Goal: Transaction & Acquisition: Obtain resource

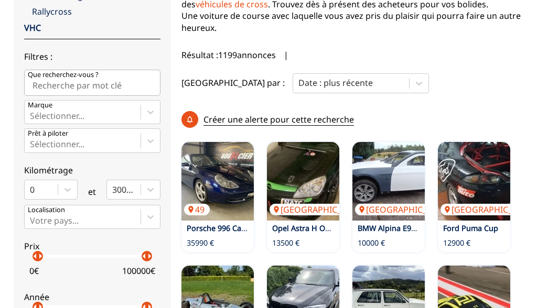
scroll to position [214, 0]
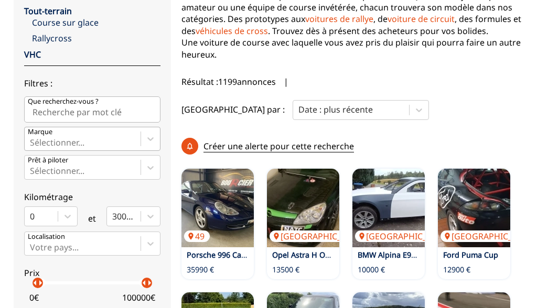
click at [149, 142] on div at bounding box center [150, 138] width 19 height 23
click at [32, 142] on input "Marque Sélectionner..." at bounding box center [31, 142] width 2 height 9
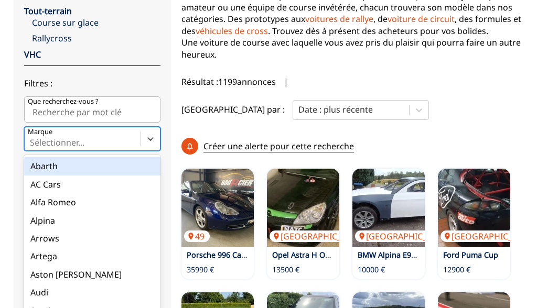
scroll to position [223, 0]
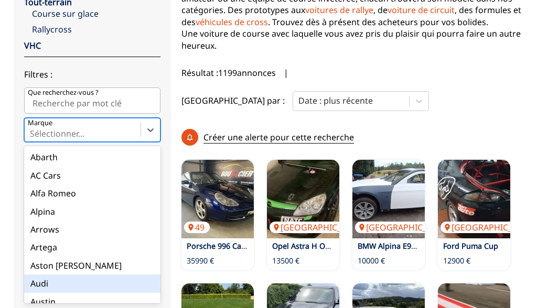
click at [38, 279] on div "Audi" at bounding box center [92, 284] width 136 height 18
click at [32, 139] on input "Marque option Audi focused, 8 of 90. 90 results available. Use Up and Down to c…" at bounding box center [31, 133] width 2 height 9
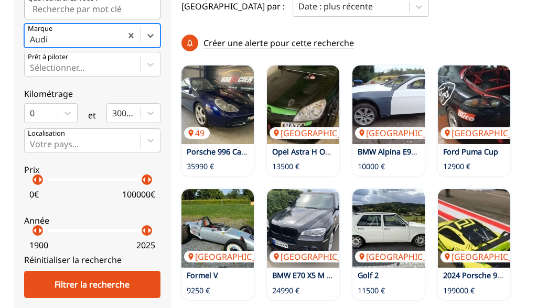
scroll to position [324, 0]
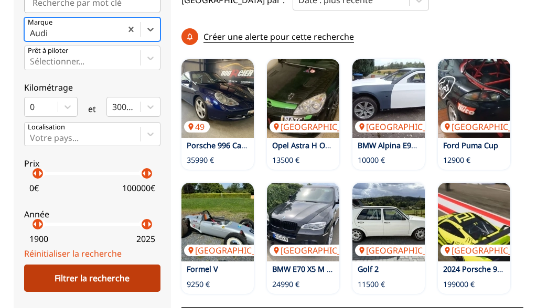
click at [88, 277] on div "Filtrer la recherche" at bounding box center [92, 278] width 136 height 27
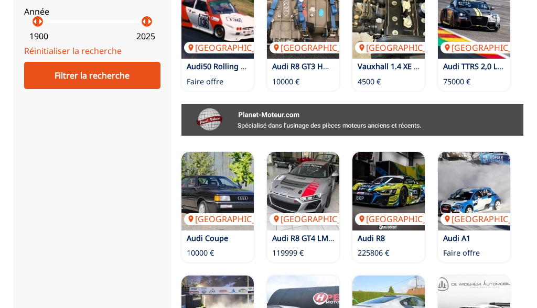
scroll to position [548, 0]
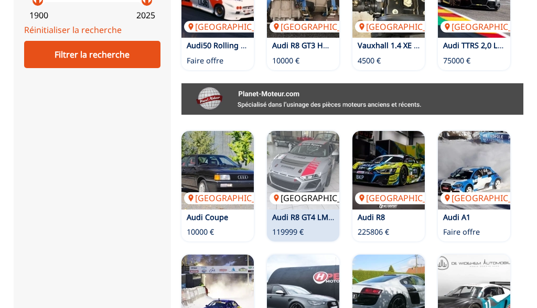
click at [305, 148] on img at bounding box center [303, 170] width 72 height 79
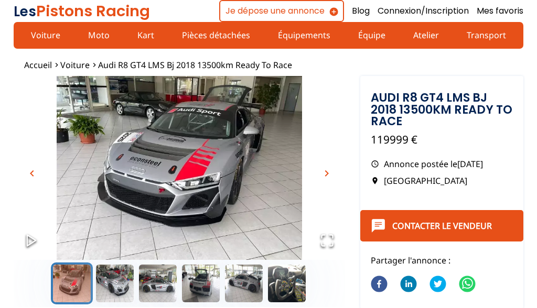
click at [325, 174] on span "chevron_right" at bounding box center [327, 173] width 13 height 13
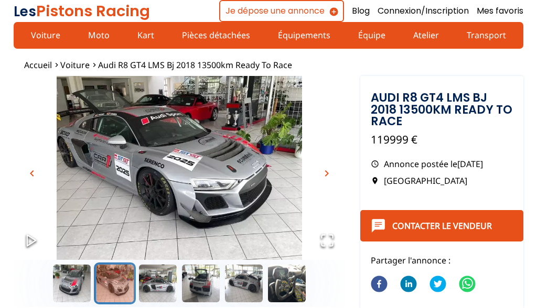
click at [320, 175] on button "chevron_right" at bounding box center [327, 174] width 16 height 16
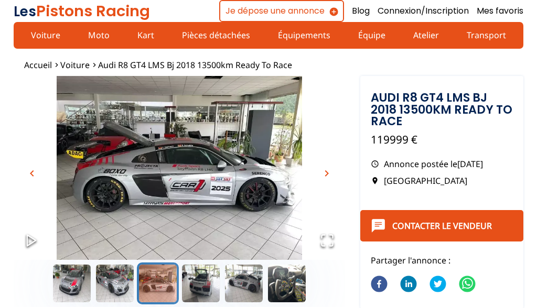
click at [327, 173] on span "chevron_right" at bounding box center [327, 173] width 13 height 13
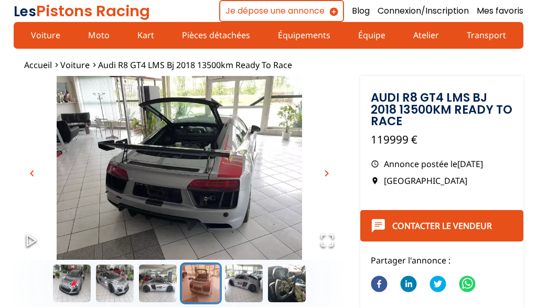
click at [327, 173] on span "chevron_right" at bounding box center [327, 173] width 13 height 13
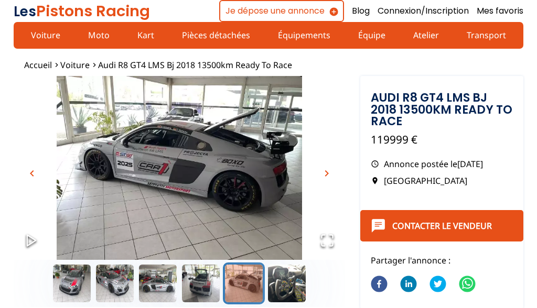
click at [327, 173] on span "chevron_right" at bounding box center [327, 173] width 13 height 13
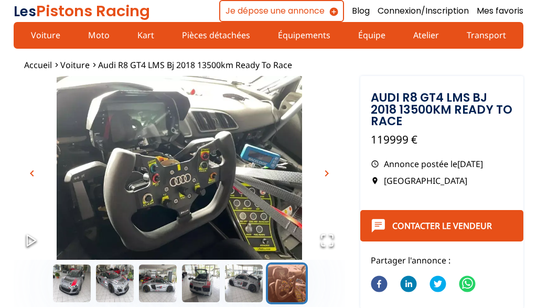
click at [327, 173] on span "chevron_right" at bounding box center [327, 173] width 13 height 13
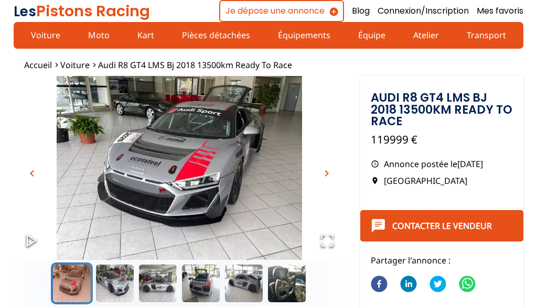
click at [327, 174] on span "chevron_right" at bounding box center [327, 173] width 13 height 13
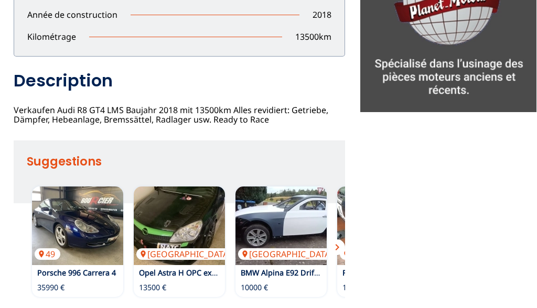
scroll to position [371, 0]
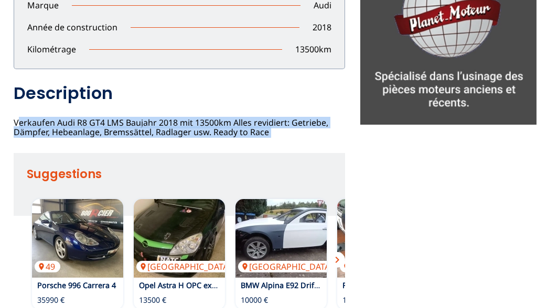
drag, startPoint x: 14, startPoint y: 111, endPoint x: 241, endPoint y: 140, distance: 229.1
click at [241, 140] on div "chevron_left chevron_right Audi R8 GT4 LMS Bj 2018 13500km Ready to Race 119999…" at bounding box center [180, 23] width 332 height 636
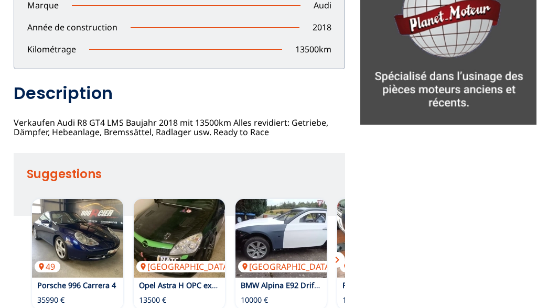
click at [233, 130] on div "Audi R8 GT4 LMS Bj 2018 13500km Ready to Race 119999 EUR Annonce postée le 03/0…" at bounding box center [180, 44] width 332 height 187
click at [241, 127] on div "Audi R8 GT4 LMS Bj 2018 13500km Ready to Race 119999 EUR Annonce postée le 03/0…" at bounding box center [180, 44] width 332 height 187
drag, startPoint x: 83, startPoint y: 115, endPoint x: 271, endPoint y: 131, distance: 189.0
click at [272, 131] on div "Signaler un abus close Adresse mail mail Raison : Sélectionner une raison Messa…" at bounding box center [268, 14] width 537 height 653
click at [235, 127] on div "Audi R8 GT4 LMS Bj 2018 13500km Ready to Race 119999 EUR Annonce postée le 03/0…" at bounding box center [180, 44] width 332 height 187
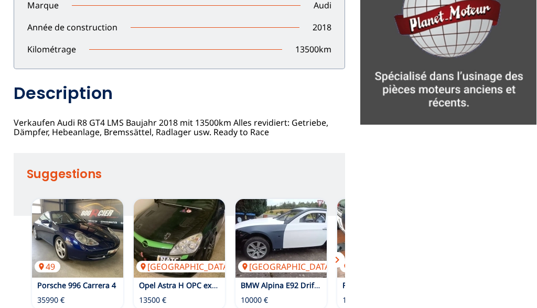
drag, startPoint x: 14, startPoint y: 120, endPoint x: 280, endPoint y: 133, distance: 266.3
click at [280, 133] on div "Audi R8 GT4 LMS Bj 2018 13500km Ready to Race 119999 EUR Annonce postée le 03/0…" at bounding box center [180, 44] width 332 height 187
copy div "Verkaufen Audi R8 GT4 LMS Baujahr 2018 mit 13500km Alles revidiert: Getriebe, D…"
click at [411, 181] on div "chevron_left chevron_right Audi R8 GT4 LMS Bj 2018 13500km Ready to Race 119999…" at bounding box center [269, 23] width 510 height 636
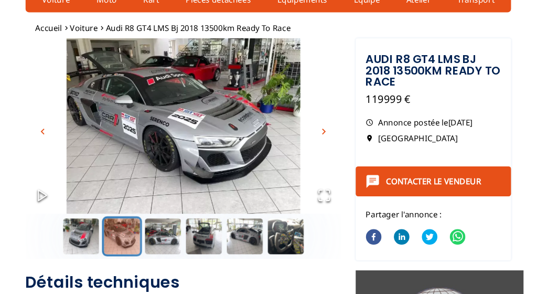
scroll to position [35, 0]
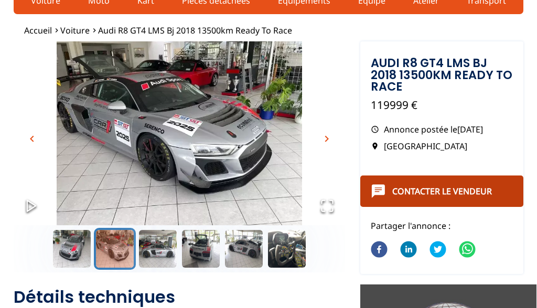
click at [432, 183] on button "Contacter le vendeur" at bounding box center [441, 191] width 163 height 31
click at [434, 192] on link "Contacter le vendeur" at bounding box center [442, 192] width 100 height 12
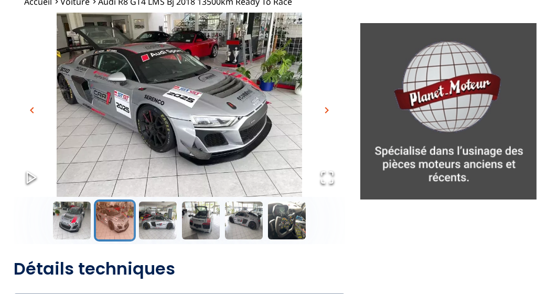
scroll to position [65, 0]
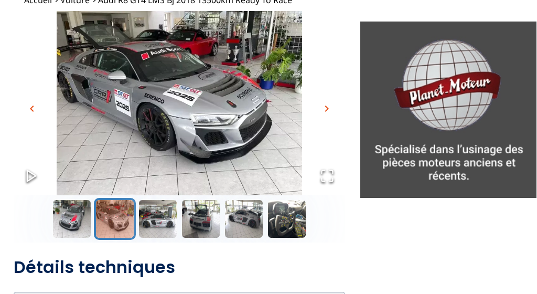
click at [327, 177] on icon "Open Fullscreen" at bounding box center [327, 175] width 15 height 15
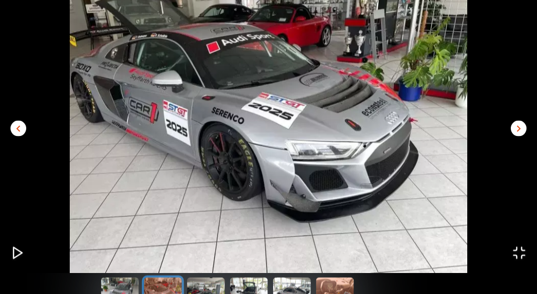
scroll to position [110, 0]
click at [337, 288] on button "Go to Slide 6" at bounding box center [335, 296] width 42 height 42
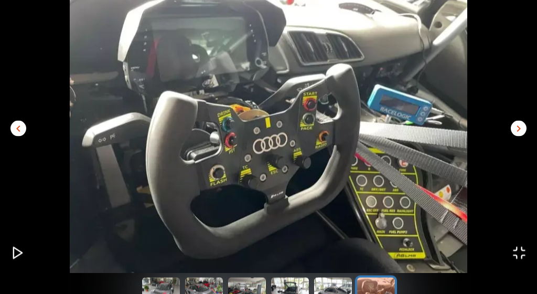
scroll to position [0, 0]
click at [328, 284] on button "Go to Slide 5" at bounding box center [333, 296] width 42 height 42
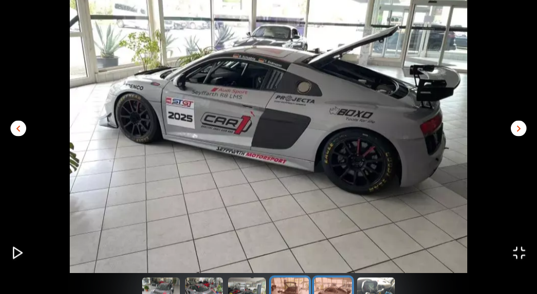
click at [296, 286] on button "Go to Slide 4" at bounding box center [290, 296] width 42 height 42
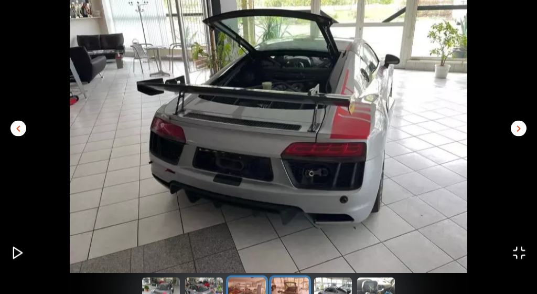
click at [246, 285] on button "Go to Slide 3" at bounding box center [247, 296] width 42 height 42
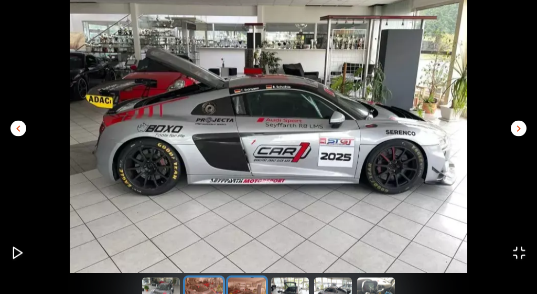
click at [208, 276] on button "Go to Slide 2" at bounding box center [204, 296] width 42 height 42
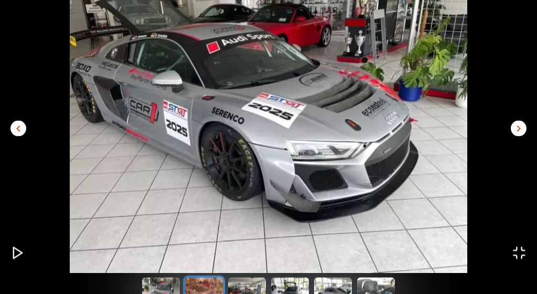
click at [523, 253] on icon "Open Fullscreen" at bounding box center [519, 253] width 15 height 15
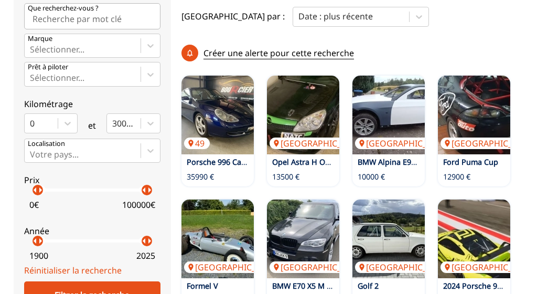
scroll to position [259, 0]
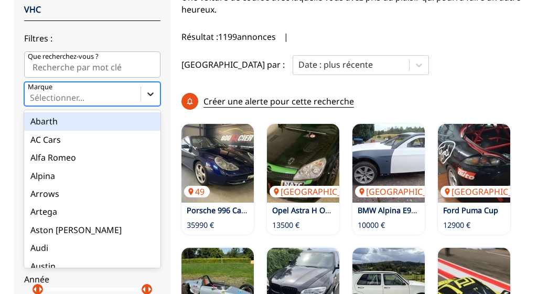
click at [147, 99] on div at bounding box center [150, 93] width 19 height 19
click at [32, 99] on input "Marque option Abarth focused, 1 of 90. 90 results available. Use Up and Down to…" at bounding box center [31, 97] width 2 height 9
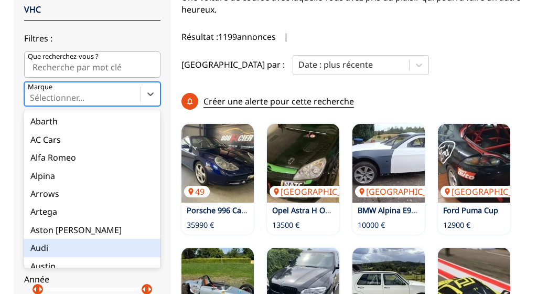
click at [37, 249] on div "Audi" at bounding box center [92, 248] width 136 height 18
click at [32, 102] on input "Marque option Audi focused, 8 of 90. 90 results available. Use Up and Down to c…" at bounding box center [31, 97] width 2 height 9
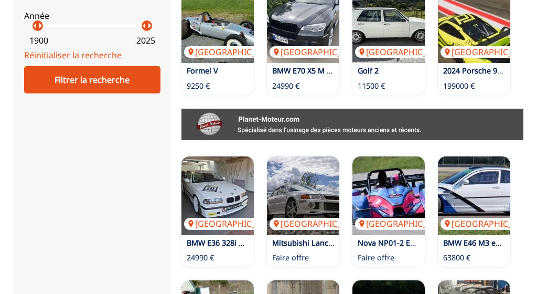
scroll to position [483, 0]
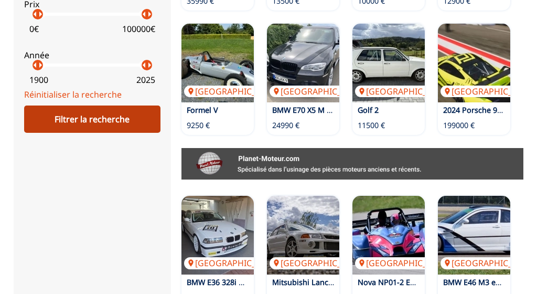
click at [102, 125] on div "Filtrer la recherche" at bounding box center [92, 118] width 136 height 27
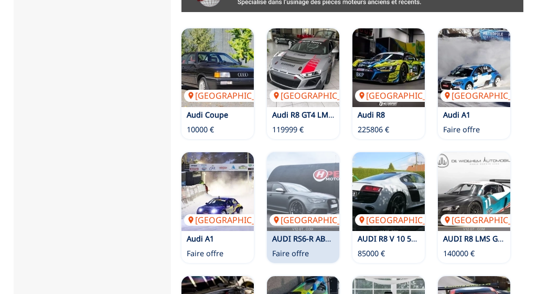
scroll to position [651, 0]
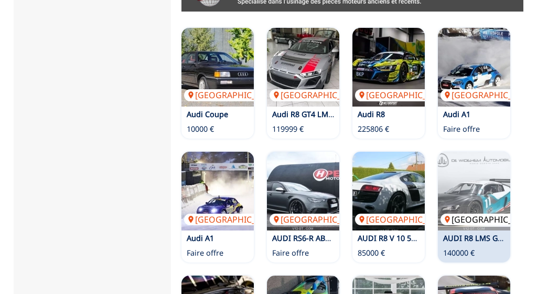
click at [489, 176] on img at bounding box center [474, 191] width 72 height 79
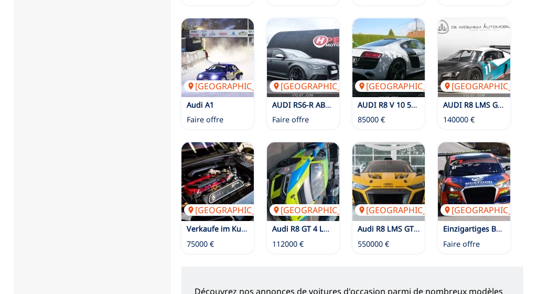
scroll to position [800, 0]
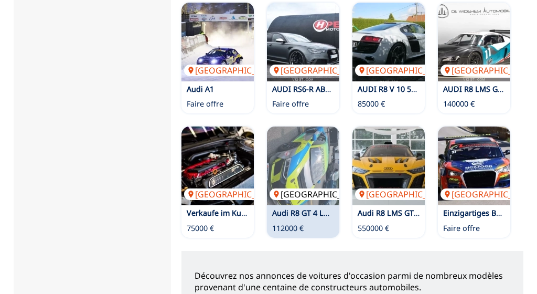
click at [312, 130] on img at bounding box center [303, 165] width 72 height 79
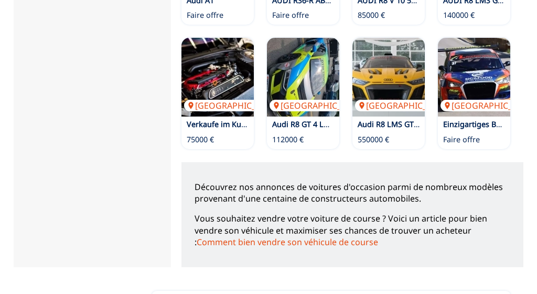
scroll to position [870, 0]
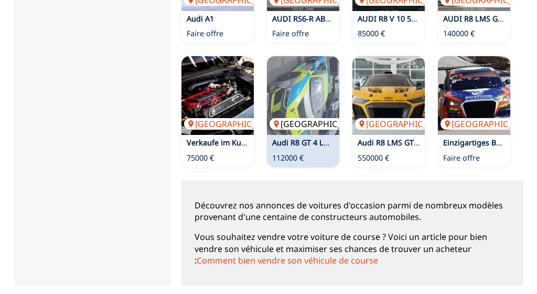
click at [314, 75] on img at bounding box center [303, 95] width 72 height 79
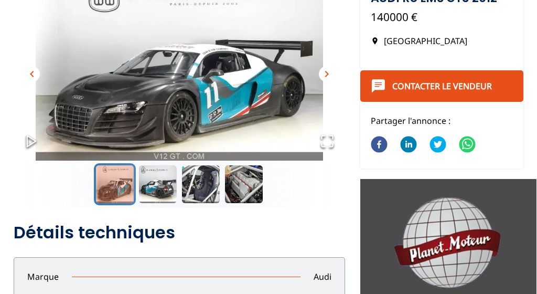
scroll to position [101, 0]
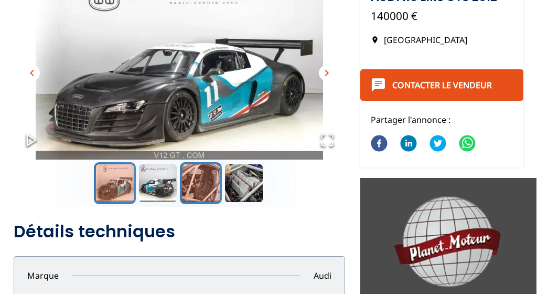
click at [189, 177] on button "Go to Slide 3" at bounding box center [201, 183] width 42 height 42
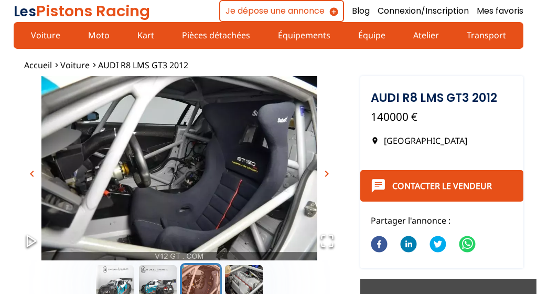
scroll to position [0, 0]
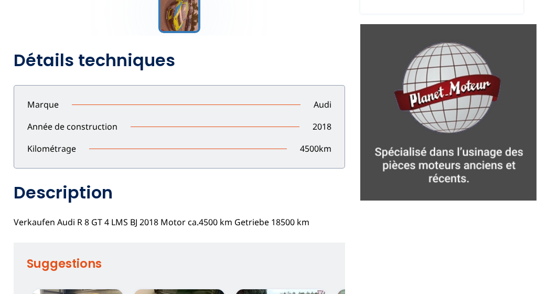
scroll to position [267, 0]
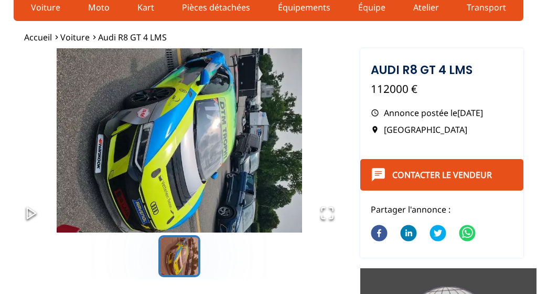
scroll to position [17, 0]
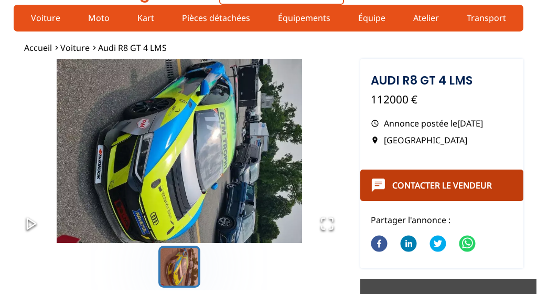
click at [440, 189] on link "Contacter le vendeur" at bounding box center [442, 185] width 100 height 12
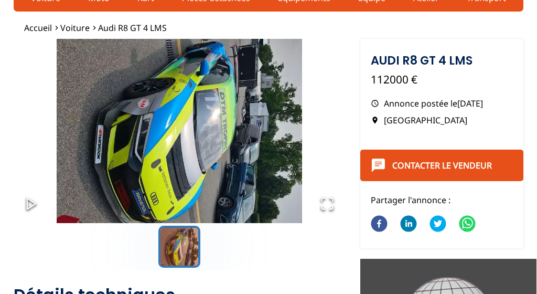
scroll to position [37, 0]
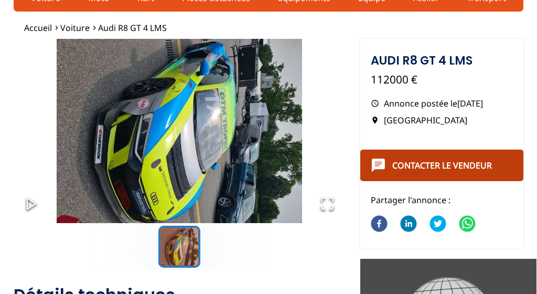
click at [397, 159] on link "Contacter le vendeur" at bounding box center [442, 165] width 100 height 12
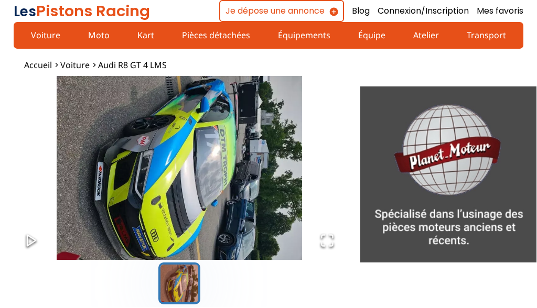
scroll to position [0, 0]
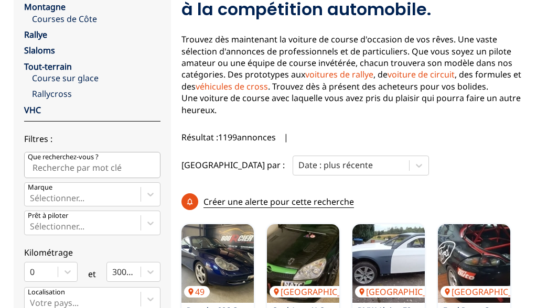
scroll to position [162, 0]
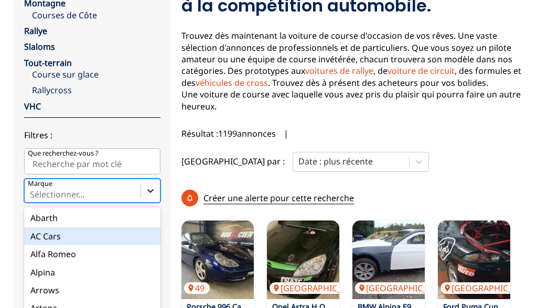
click at [147, 191] on div "option AC Cars focused, 2 of 90. 90 results available. Use Up and Down to choos…" at bounding box center [92, 191] width 136 height 24
click at [32, 191] on input "Marque option AC Cars focused, 2 of 90. 90 results available. Use Up and Down t…" at bounding box center [31, 194] width 2 height 9
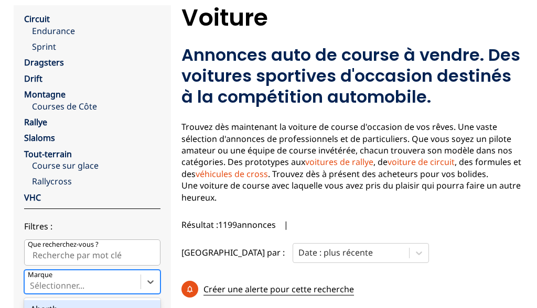
scroll to position [52, 0]
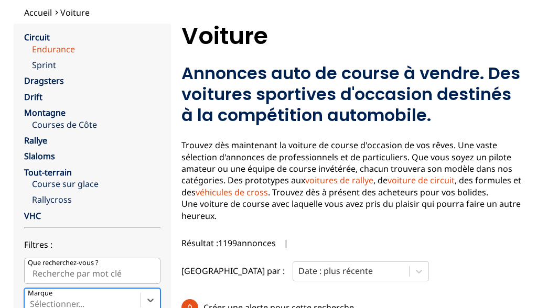
click at [51, 46] on link "Endurance" at bounding box center [96, 50] width 129 height 12
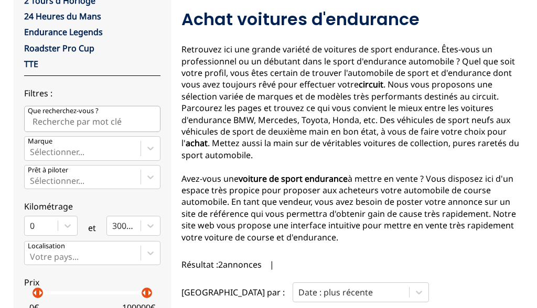
scroll to position [109, 0]
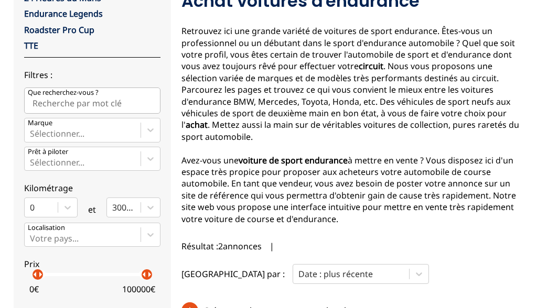
click at [152, 146] on div "Voir les autres disciplines 2 Tours d'Horloge 24 Heures du Mans Endurance Legen…" at bounding box center [92, 154] width 136 height 390
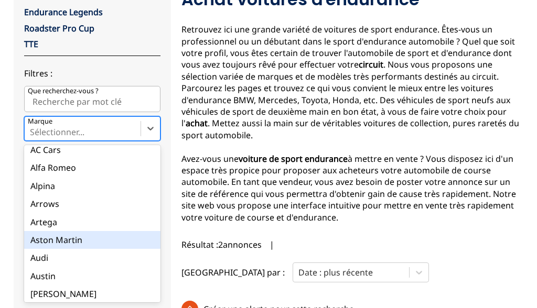
scroll to position [25, 0]
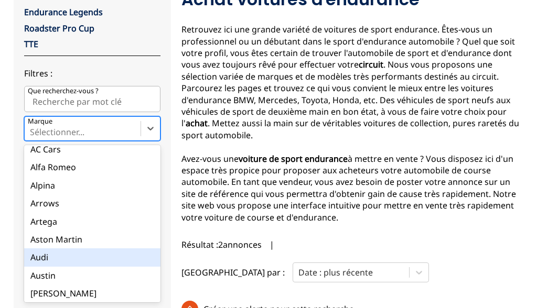
click at [38, 257] on div "Audi" at bounding box center [92, 258] width 136 height 18
click at [32, 137] on input "Marque option Audi focused, 8 of 90. 90 results available. Use Up and Down to c…" at bounding box center [31, 131] width 2 height 9
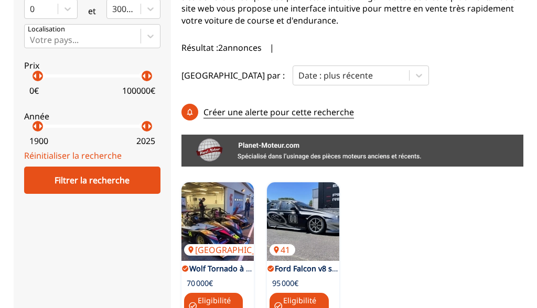
scroll to position [324, 0]
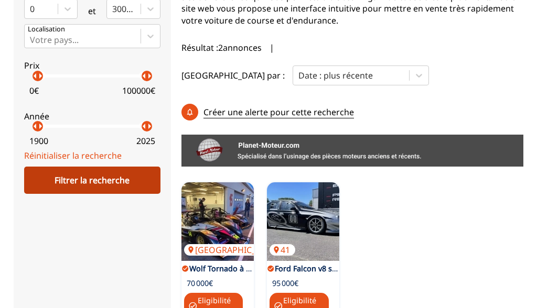
click at [109, 189] on div "Filtrer la recherche" at bounding box center [92, 180] width 136 height 27
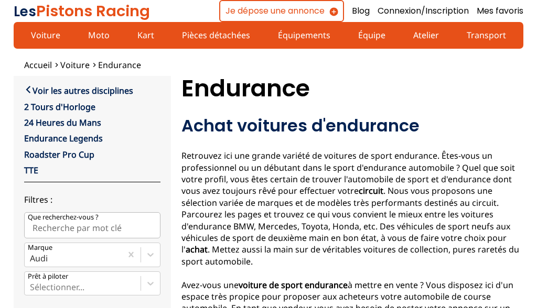
scroll to position [0, 0]
click at [40, 89] on link "Voir les autres disciplines" at bounding box center [78, 90] width 109 height 13
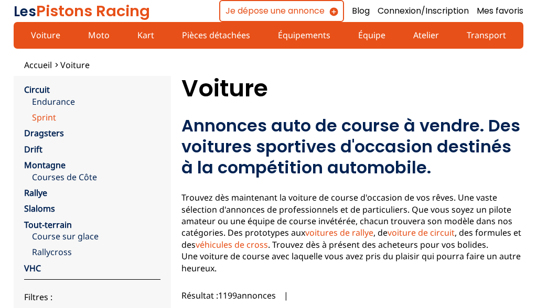
click at [45, 115] on link "Sprint" at bounding box center [96, 118] width 129 height 12
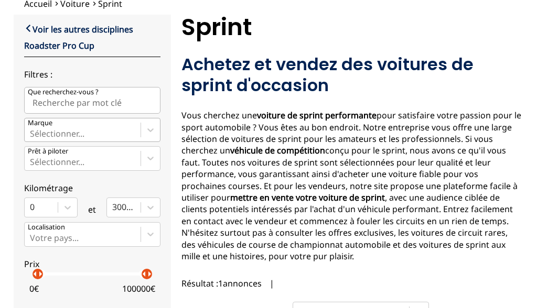
scroll to position [90, 0]
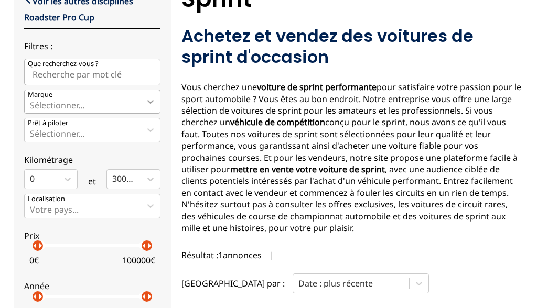
click at [153, 103] on icon at bounding box center [150, 102] width 10 height 10
click at [32, 103] on input "Marque Sélectionner..." at bounding box center [31, 105] width 2 height 9
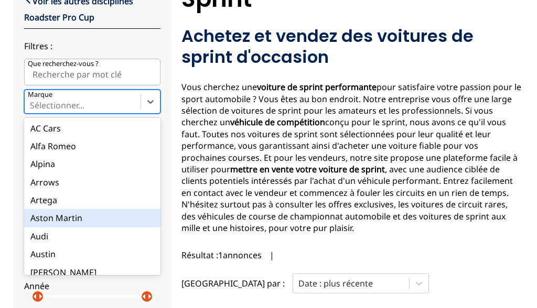
scroll to position [29, 0]
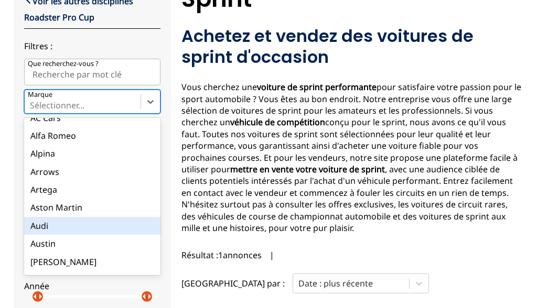
click at [40, 225] on div "Audi" at bounding box center [92, 226] width 136 height 18
click at [32, 110] on input "Marque option Audi focused, 8 of 90. 90 results available. Use Up and Down to c…" at bounding box center [31, 105] width 2 height 9
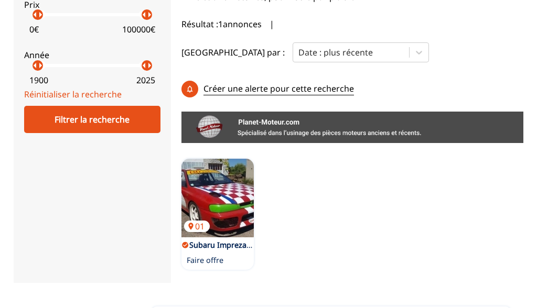
scroll to position [318, 0]
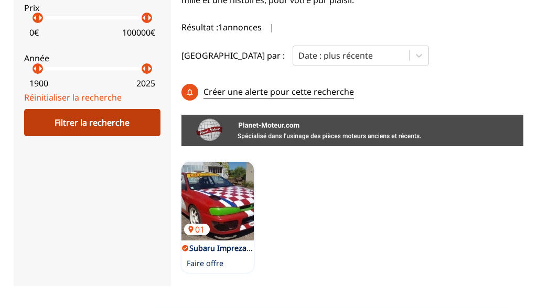
click at [121, 126] on div "Filtrer la recherche" at bounding box center [92, 122] width 136 height 27
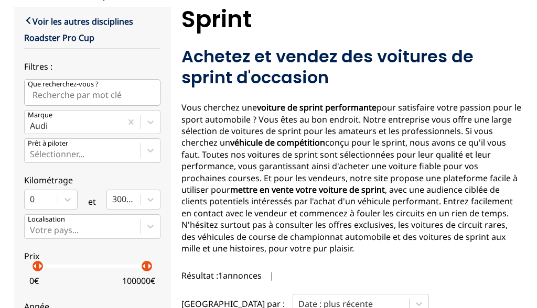
scroll to position [70, 0]
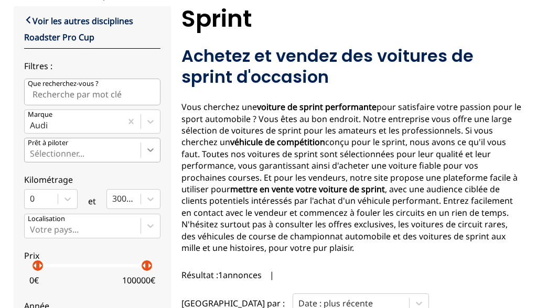
click at [147, 151] on icon at bounding box center [150, 150] width 10 height 10
click at [32, 151] on input "Prêt à piloter Sélectionner..." at bounding box center [31, 153] width 2 height 9
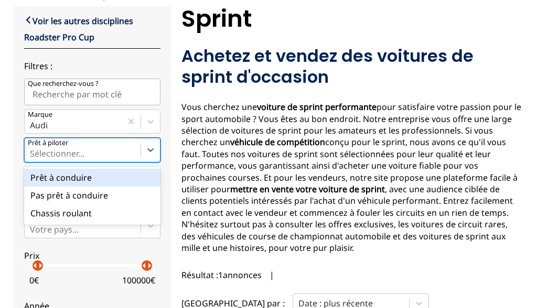
click at [170, 121] on div "close Voir les autres disciplines Roadster Pro Cup Filtres : Que recherchez-vou…" at bounding box center [92, 237] width 157 height 463
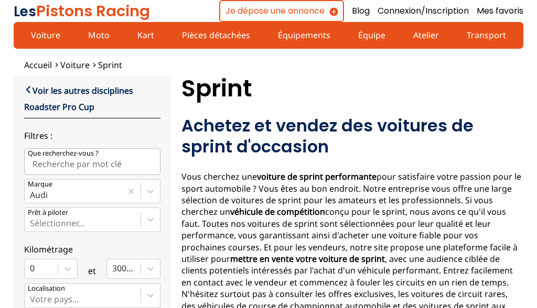
scroll to position [0, 0]
click at [57, 162] on input "Que recherchez-vous ?" at bounding box center [92, 161] width 136 height 26
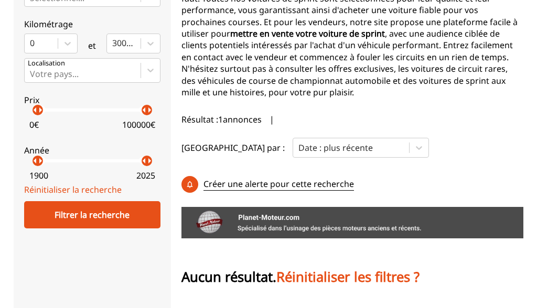
scroll to position [231, 0]
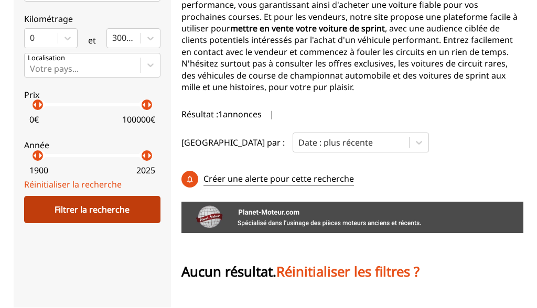
type input "R8 GT 4"
click at [97, 213] on div "Filtrer la recherche" at bounding box center [92, 209] width 136 height 27
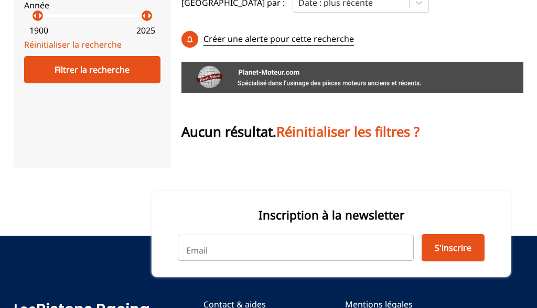
scroll to position [369, 0]
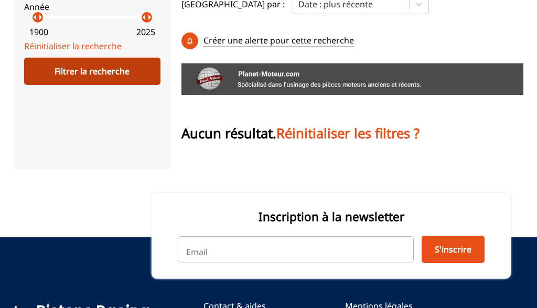
click at [120, 80] on div "Filtrer la recherche" at bounding box center [92, 71] width 136 height 27
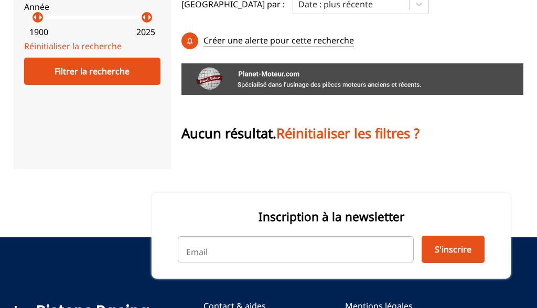
drag, startPoint x: 240, startPoint y: 141, endPoint x: 349, endPoint y: 152, distance: 109.7
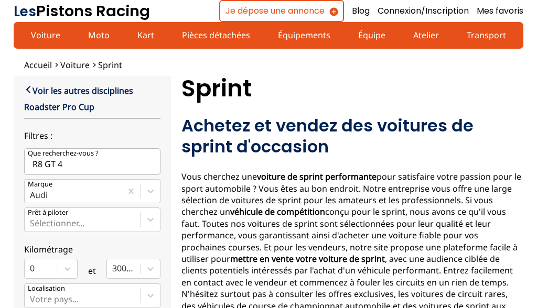
scroll to position [0, 0]
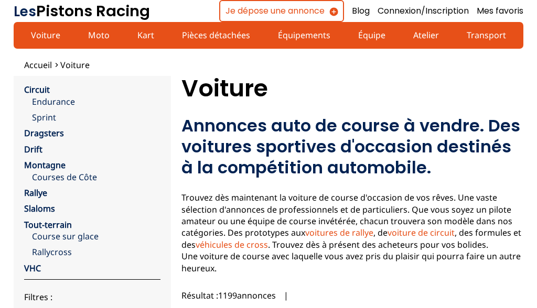
scroll to position [324, 0]
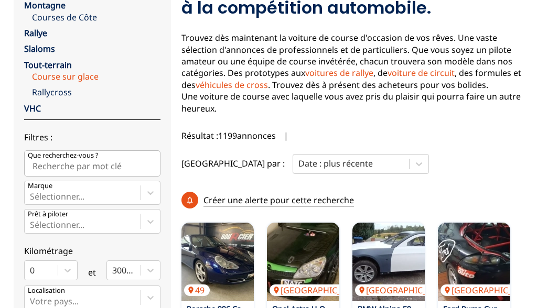
scroll to position [161, 0]
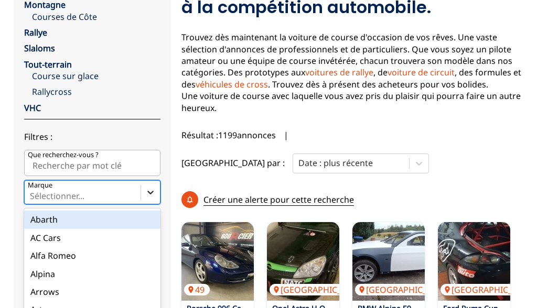
click at [148, 191] on div "option Abarth focused, 1 of 90. 90 results available. Use Up and Down to choose…" at bounding box center [92, 192] width 136 height 24
click at [32, 191] on input "Marque option Abarth focused, 1 of 90. 90 results available. Use Up and Down to…" at bounding box center [31, 195] width 2 height 9
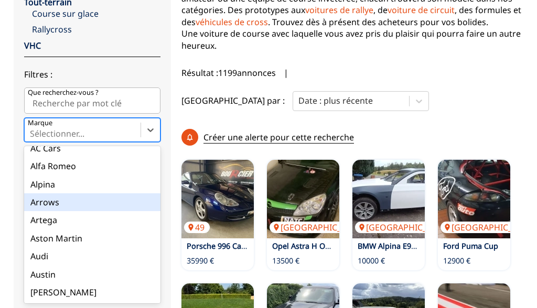
scroll to position [43, 0]
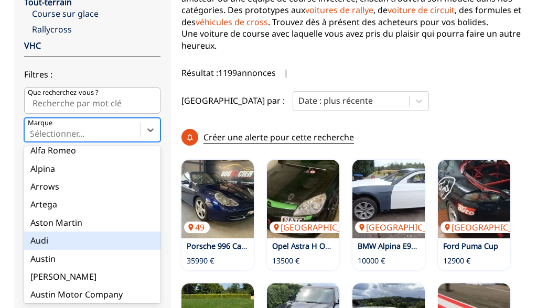
click at [43, 239] on div "Audi" at bounding box center [92, 241] width 136 height 18
click at [32, 139] on input "Marque option Audi focused, 8 of 90. 90 results available. Use Up and Down to c…" at bounding box center [31, 133] width 2 height 9
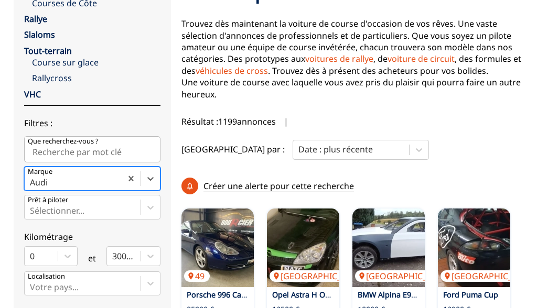
scroll to position [176, 0]
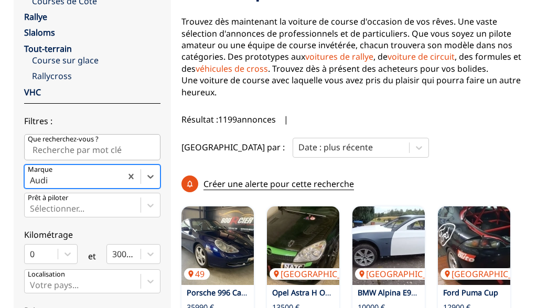
click at [311, 178] on p "Créer une alerte pour cette recherche" at bounding box center [279, 184] width 151 height 12
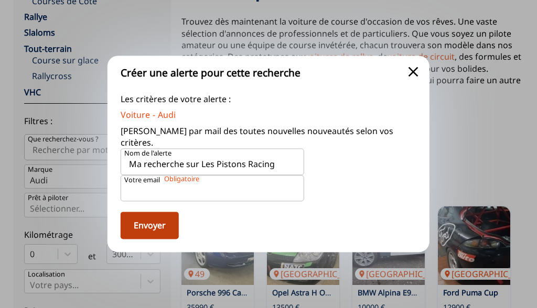
scroll to position [176, 1]
click at [152, 220] on button "Envoyer" at bounding box center [150, 225] width 58 height 27
click at [410, 80] on span "close" at bounding box center [413, 71] width 17 height 17
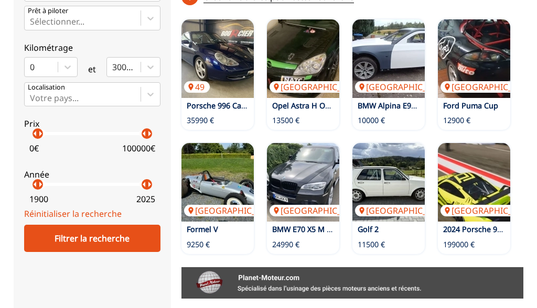
scroll to position [379, 0]
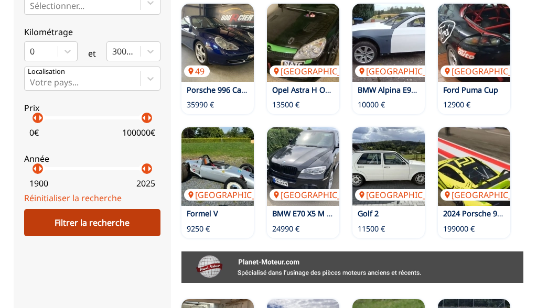
click at [86, 224] on div "Filtrer la recherche" at bounding box center [92, 222] width 136 height 27
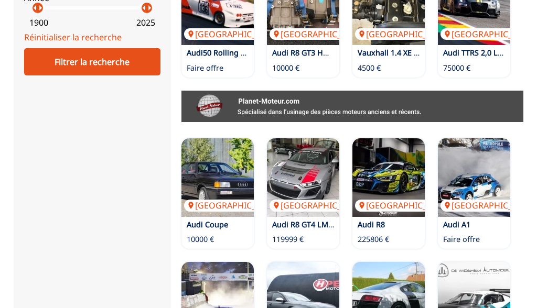
scroll to position [536, 0]
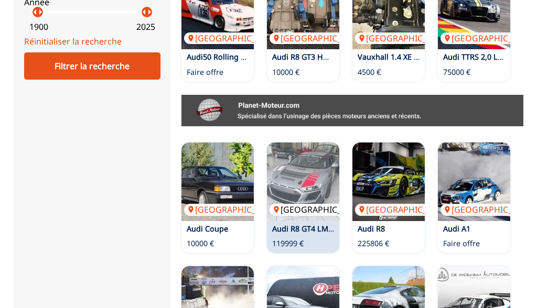
click at [295, 164] on img at bounding box center [303, 182] width 72 height 79
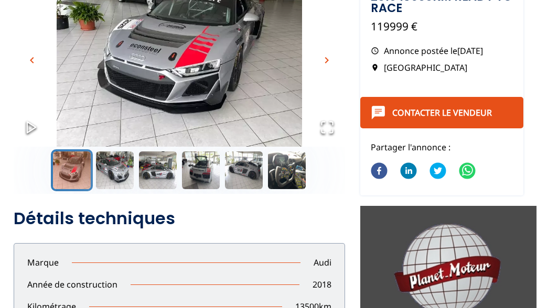
scroll to position [93, 0]
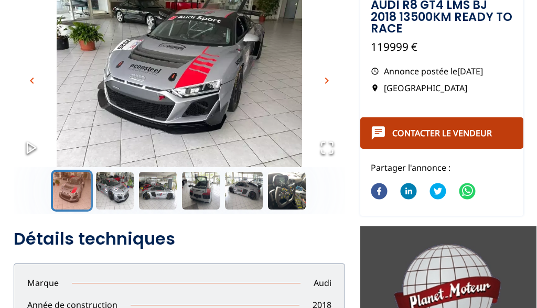
click at [440, 132] on link "Contacter le vendeur" at bounding box center [442, 133] width 100 height 12
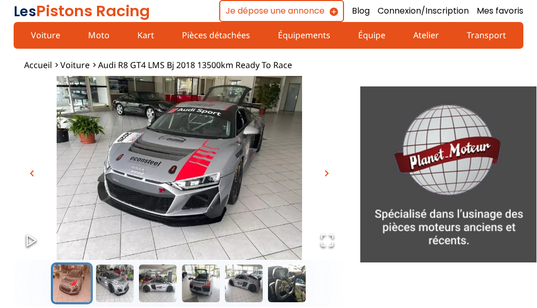
scroll to position [0, 0]
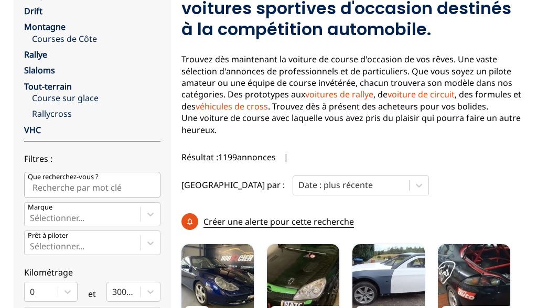
scroll to position [140, 0]
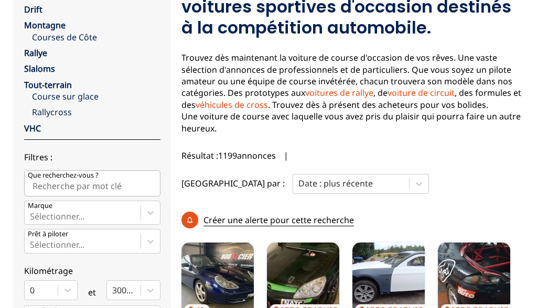
click at [145, 204] on div "Sélectionner..." at bounding box center [92, 213] width 136 height 24
click at [32, 212] on input "Marque Sélectionner..." at bounding box center [31, 216] width 2 height 9
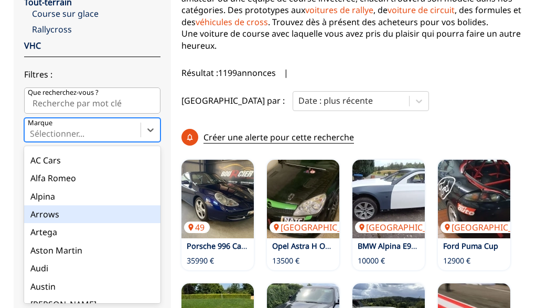
scroll to position [17, 0]
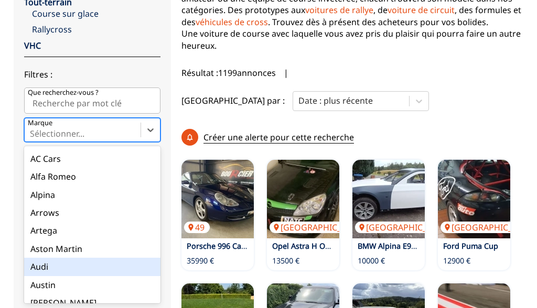
click at [44, 267] on div "Audi" at bounding box center [92, 267] width 136 height 18
click at [32, 139] on input "Marque option Audi focused, 8 of 90. 90 results available. Use Up and Down to c…" at bounding box center [31, 133] width 2 height 9
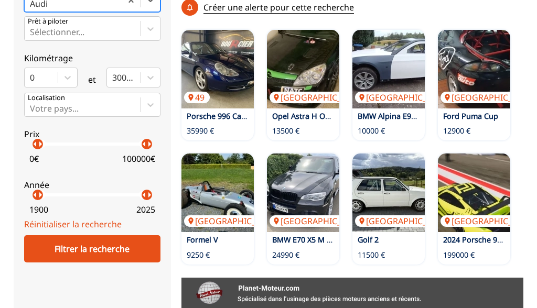
scroll to position [375, 0]
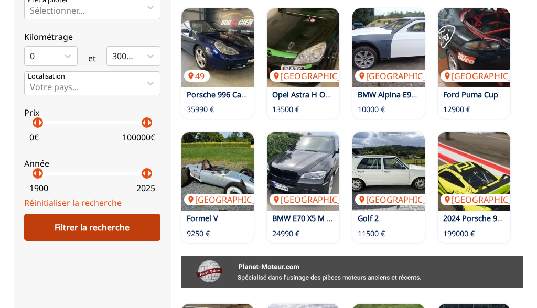
click at [90, 230] on div "Filtrer la recherche" at bounding box center [92, 227] width 136 height 27
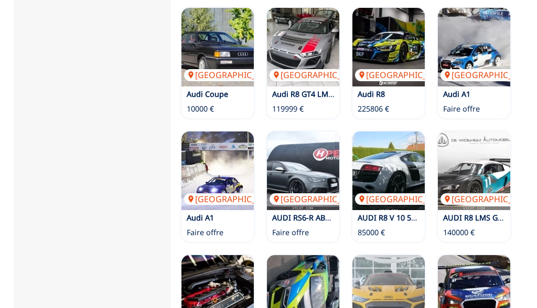
scroll to position [637, 0]
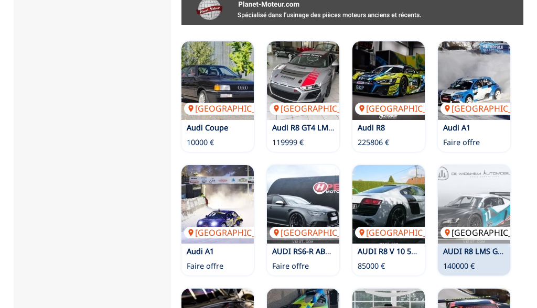
click at [470, 178] on img at bounding box center [474, 204] width 72 height 79
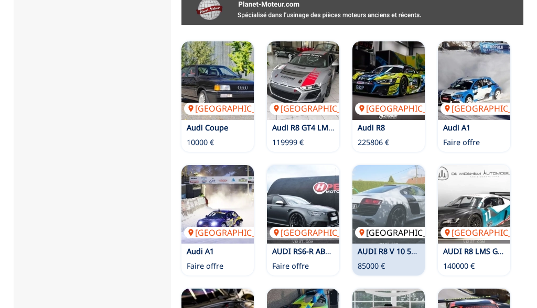
scroll to position [664, 0]
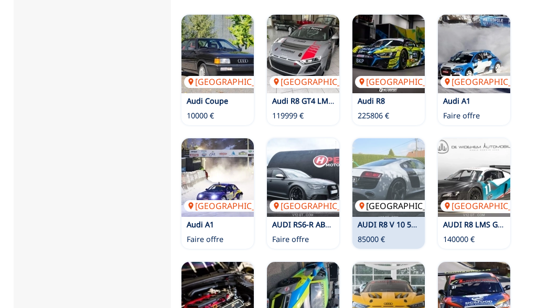
click at [386, 152] on img at bounding box center [389, 178] width 72 height 79
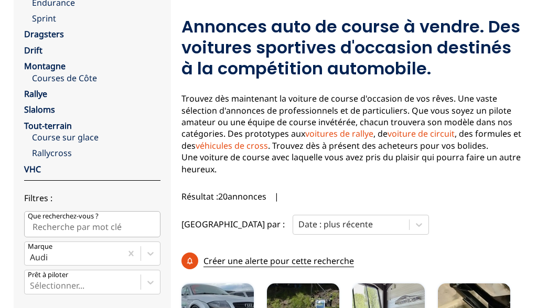
scroll to position [101, 0]
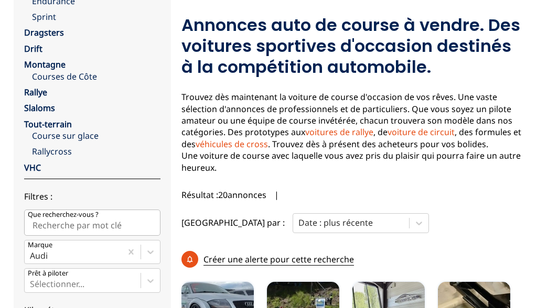
click at [261, 254] on p "Créer une alerte pour cette recherche" at bounding box center [279, 260] width 151 height 12
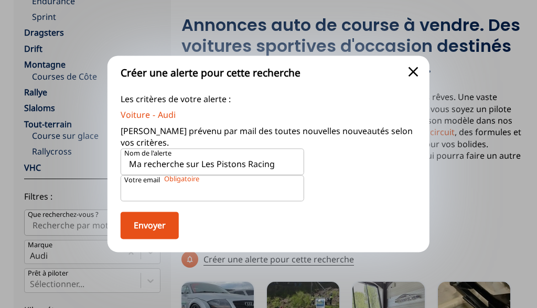
click at [158, 182] on p "Votre email" at bounding box center [142, 180] width 36 height 9
click at [158, 182] on input "Votre email" at bounding box center [213, 188] width 184 height 26
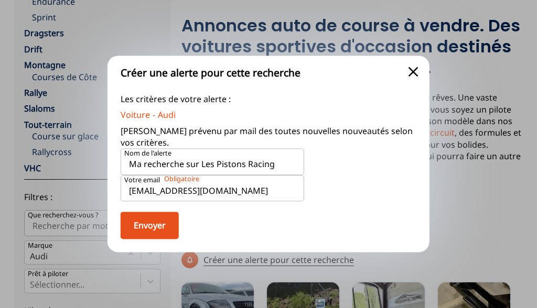
type input "[EMAIL_ADDRESS][DOMAIN_NAME]"
click at [166, 150] on input "Ma recherche sur Les Pistons Racing" at bounding box center [213, 162] width 184 height 26
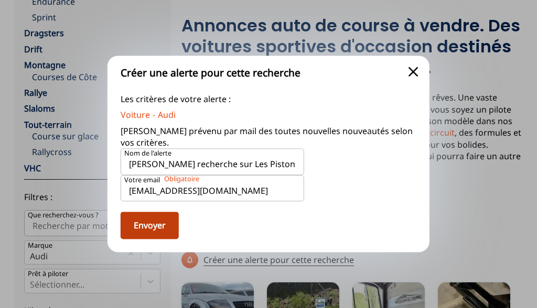
click at [156, 221] on button "Envoyer" at bounding box center [150, 225] width 58 height 27
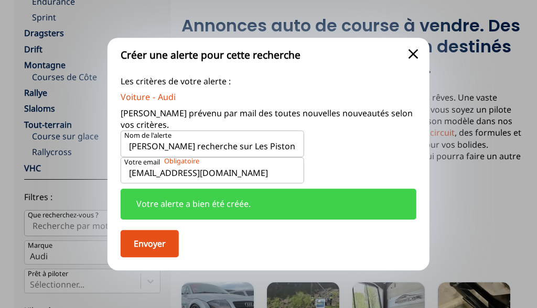
click at [410, 62] on span "close" at bounding box center [413, 54] width 17 height 17
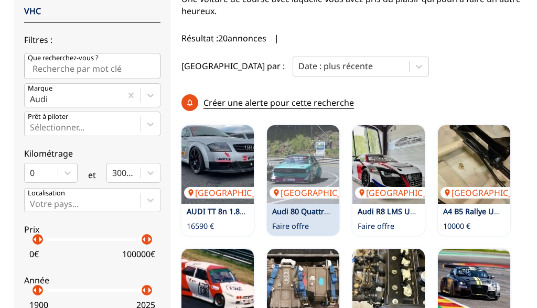
scroll to position [277, 0]
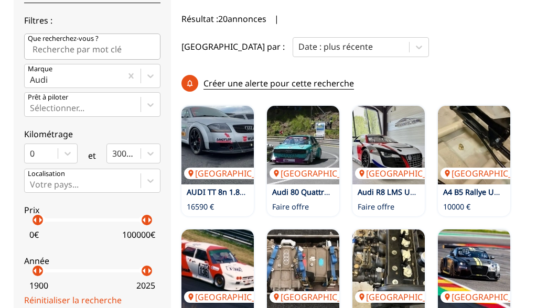
click at [294, 78] on p "Créer une alerte pour cette recherche" at bounding box center [279, 84] width 151 height 12
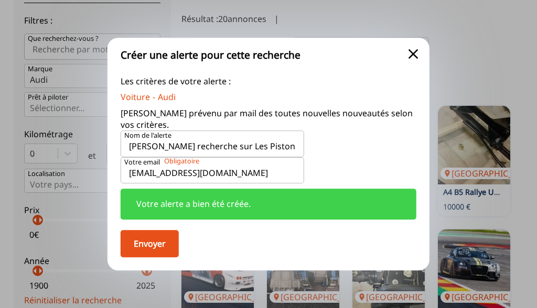
click at [156, 137] on input "Eric Ma recherche sur Les Pistons Racing" at bounding box center [213, 144] width 184 height 26
type input "Eric MaEric recherche sur Les Pistons Racing"
click at [410, 60] on span "close" at bounding box center [413, 54] width 17 height 17
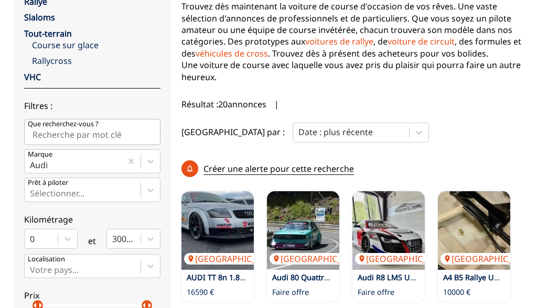
scroll to position [207, 0]
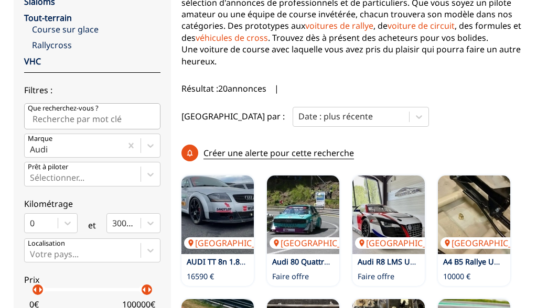
click at [89, 118] on input "Que recherchez-vous ?" at bounding box center [92, 116] width 136 height 26
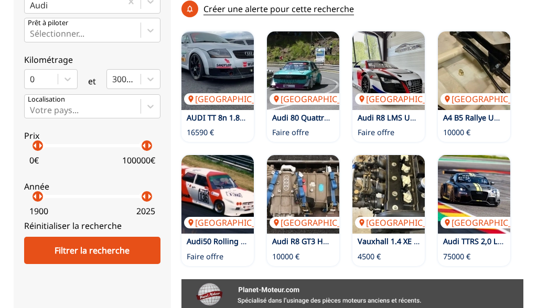
scroll to position [353, 0]
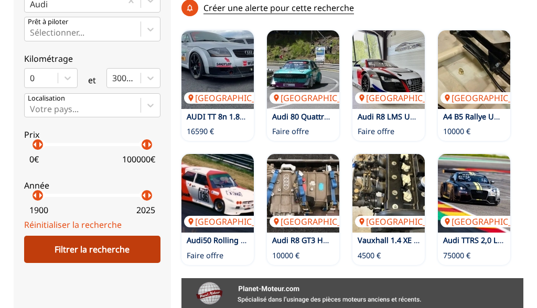
click at [99, 251] on div "Filtrer la recherche" at bounding box center [92, 249] width 136 height 27
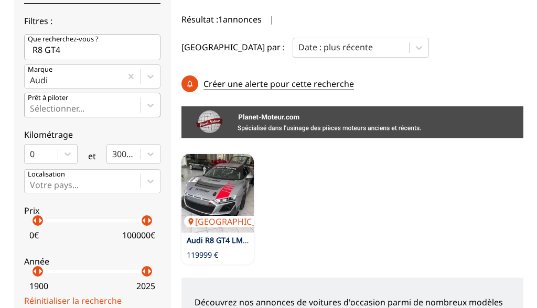
scroll to position [277, 0]
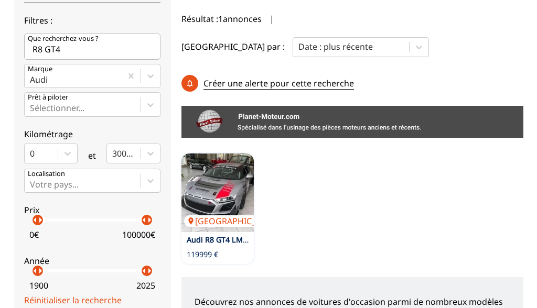
click at [65, 48] on input "R8 GT4" at bounding box center [92, 47] width 136 height 26
type input "R8 GT"
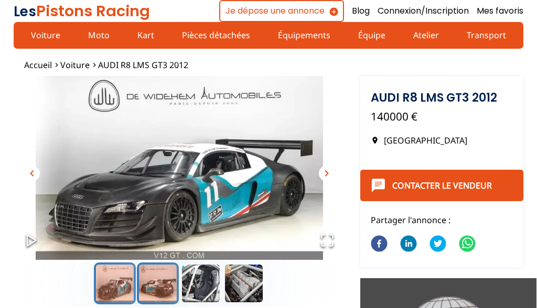
click at [157, 288] on button "Go to Slide 2" at bounding box center [158, 284] width 42 height 42
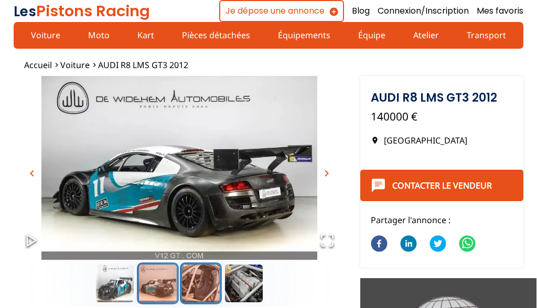
click at [199, 284] on button "Go to Slide 3" at bounding box center [201, 284] width 42 height 42
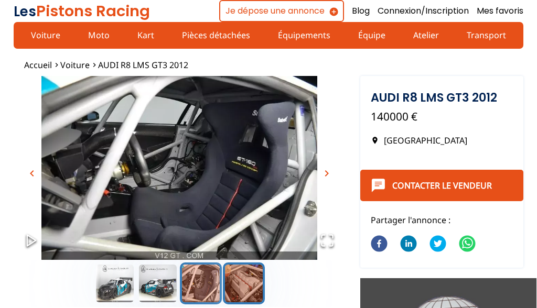
click at [242, 284] on button "Go to Slide 4" at bounding box center [244, 284] width 42 height 42
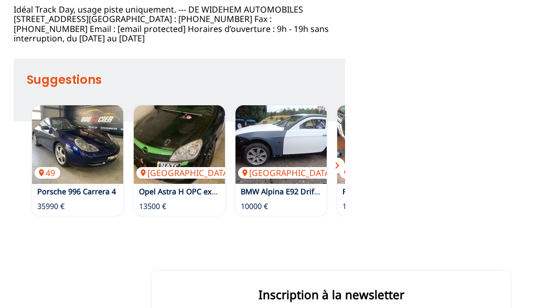
scroll to position [484, 0]
click at [337, 164] on span "chevron_right" at bounding box center [337, 165] width 13 height 13
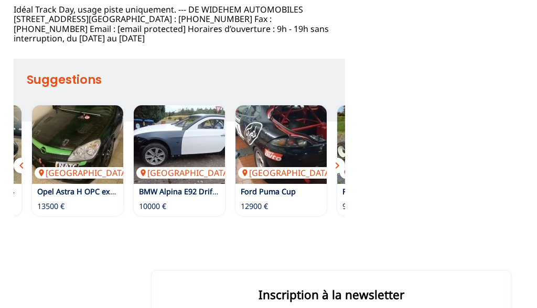
click at [337, 164] on span "chevron_right" at bounding box center [337, 165] width 13 height 13
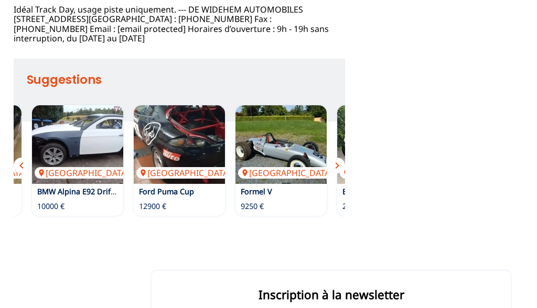
click at [337, 164] on span "chevron_right" at bounding box center [337, 165] width 13 height 13
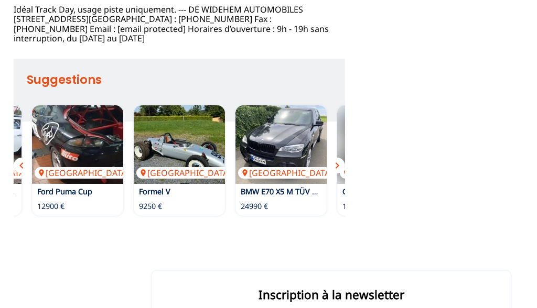
click at [337, 164] on span "chevron_right" at bounding box center [337, 165] width 13 height 13
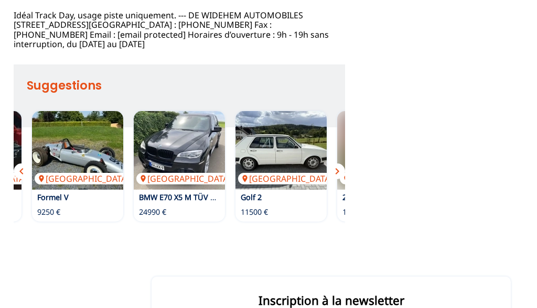
scroll to position [476, 0]
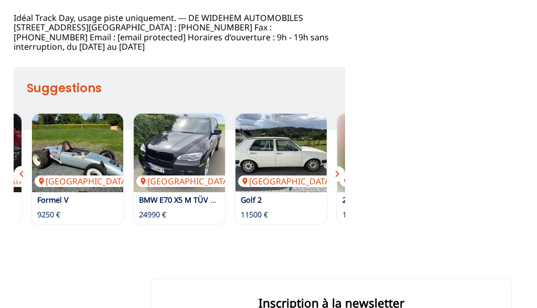
click at [337, 164] on div "Allemagne 2024 Porsche 992 GT3 CUP mit ABS und TC - Ust 199000 €" at bounding box center [383, 169] width 102 height 121
click at [337, 164] on img at bounding box center [382, 153] width 91 height 79
click at [341, 175] on span "chevron_right" at bounding box center [337, 174] width 13 height 13
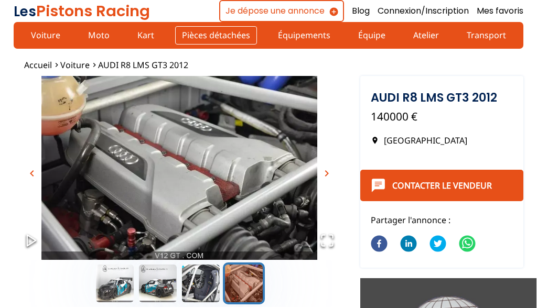
scroll to position [0, 0]
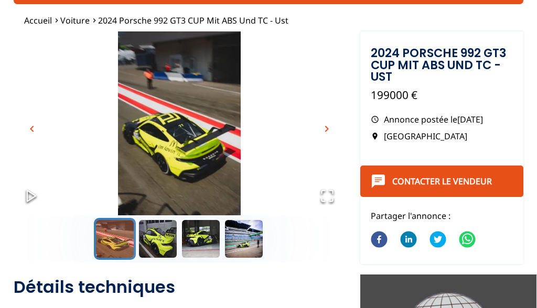
scroll to position [56, 0]
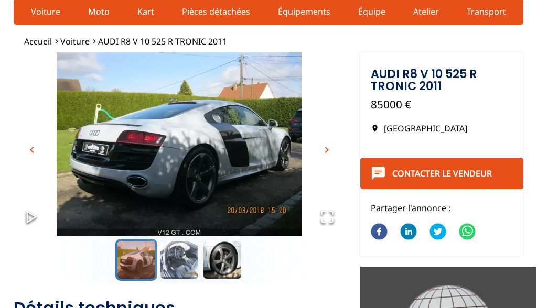
scroll to position [25, 0]
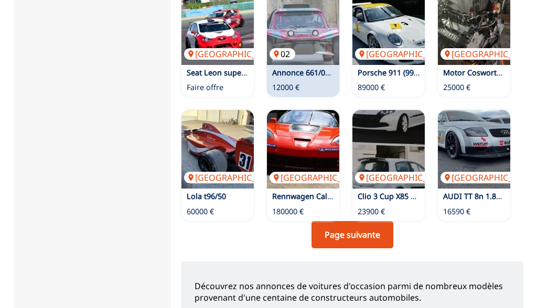
scroll to position [819, 0]
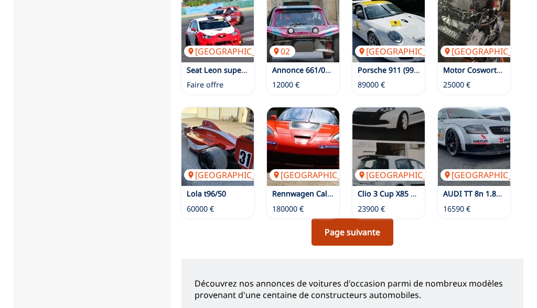
click at [354, 219] on link "Page suivante" at bounding box center [353, 232] width 82 height 27
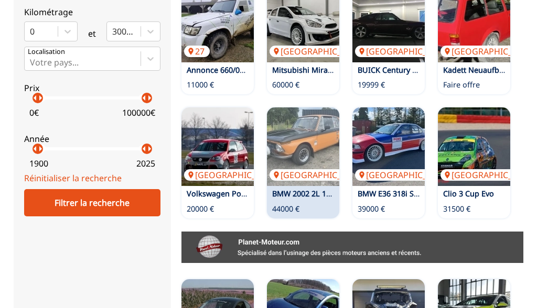
scroll to position [405, 0]
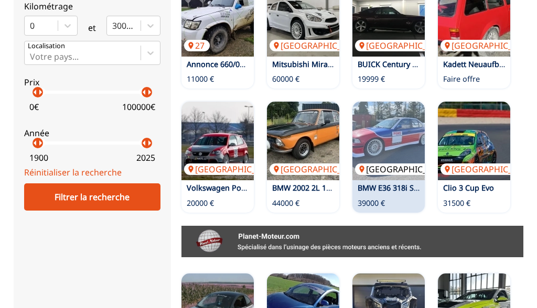
click at [387, 118] on img at bounding box center [389, 141] width 72 height 79
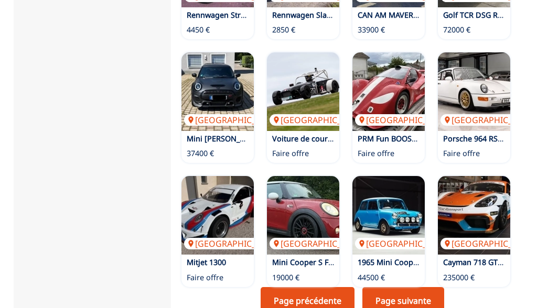
scroll to position [800, 0]
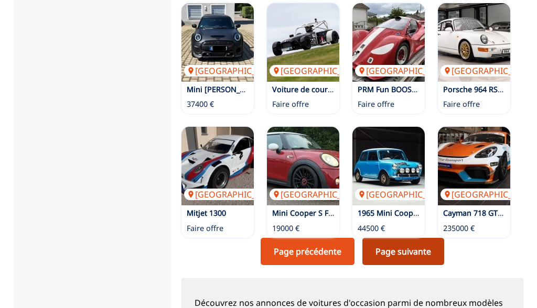
click at [409, 238] on link "Page suivante" at bounding box center [404, 251] width 82 height 27
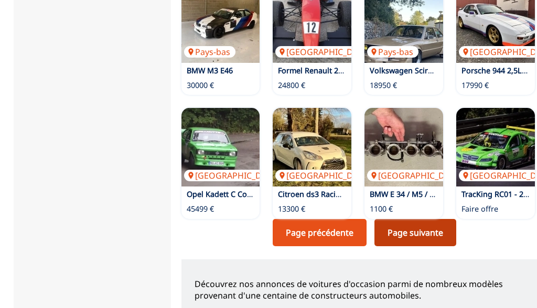
scroll to position [802, 0]
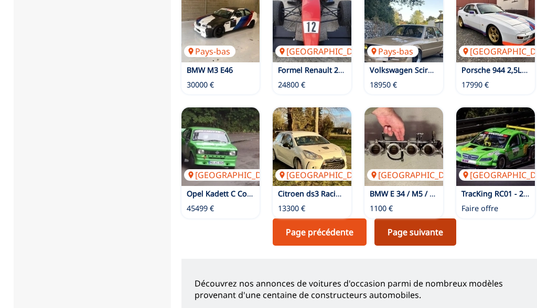
click at [414, 220] on link "Page suivante" at bounding box center [416, 232] width 82 height 27
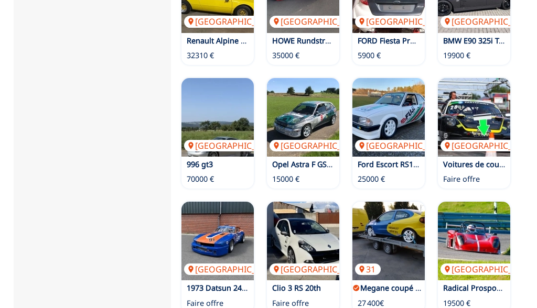
scroll to position [726, 0]
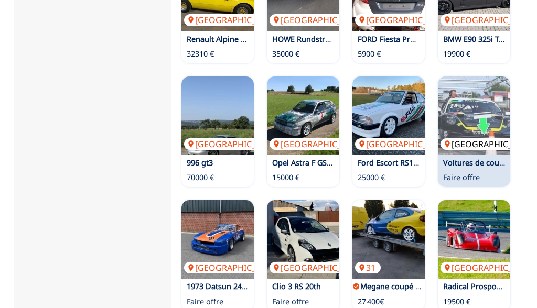
click at [475, 104] on img at bounding box center [474, 116] width 72 height 79
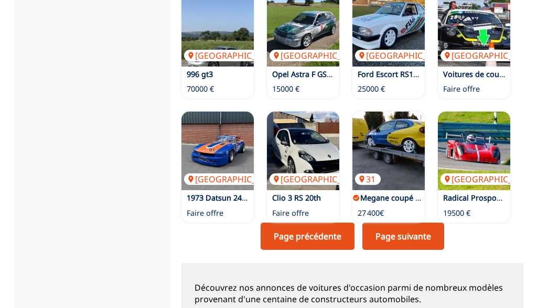
scroll to position [816, 0]
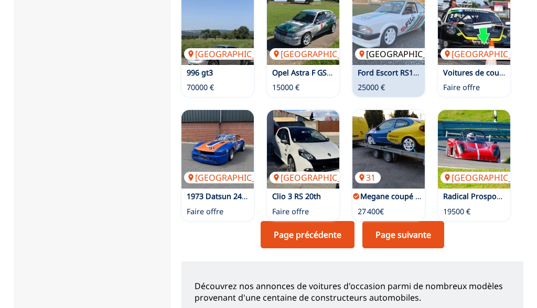
click at [399, 221] on link "Page suivante" at bounding box center [404, 234] width 82 height 27
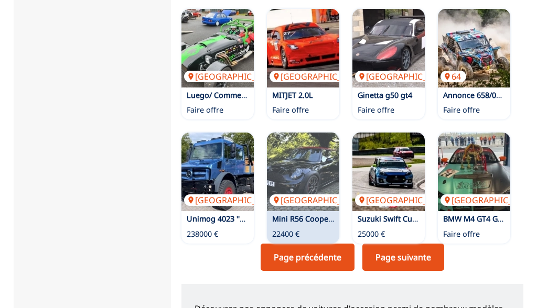
scroll to position [797, 0]
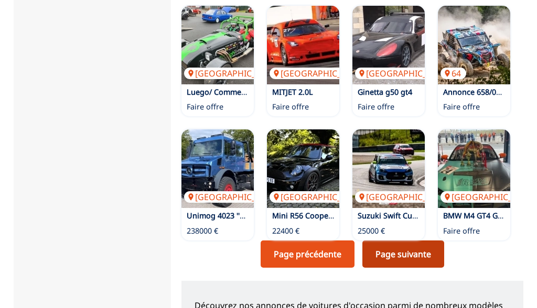
click at [398, 241] on link "Page suivante" at bounding box center [404, 254] width 82 height 27
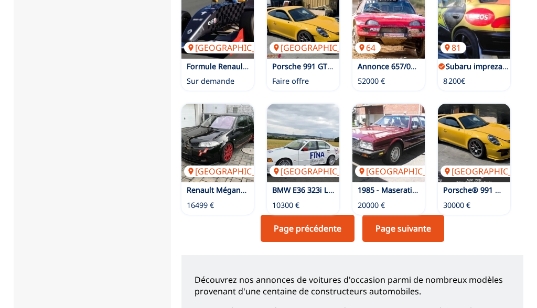
scroll to position [824, 1]
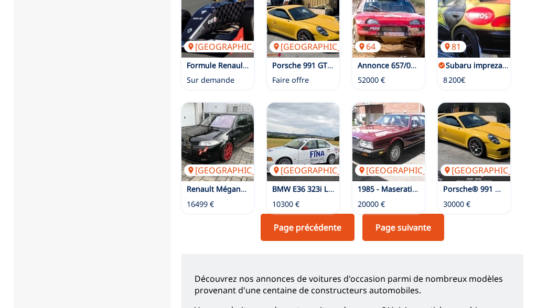
click at [414, 214] on link "Page suivante" at bounding box center [404, 227] width 82 height 27
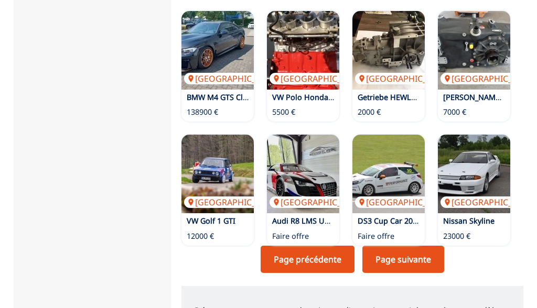
scroll to position [792, 0]
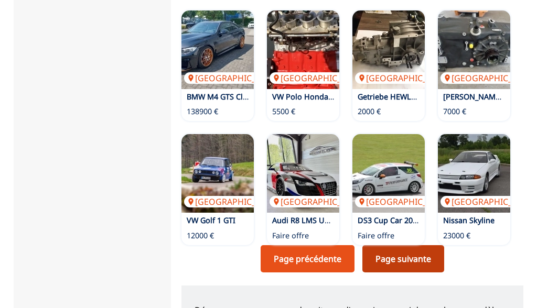
click at [425, 246] on link "Page suivante" at bounding box center [404, 259] width 82 height 27
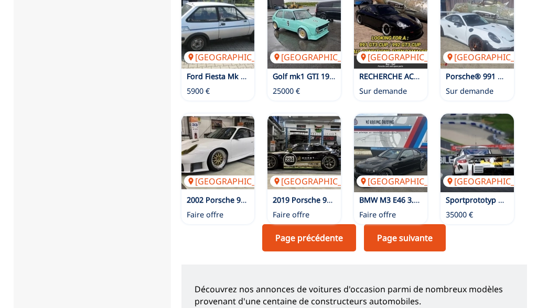
scroll to position [815, 0]
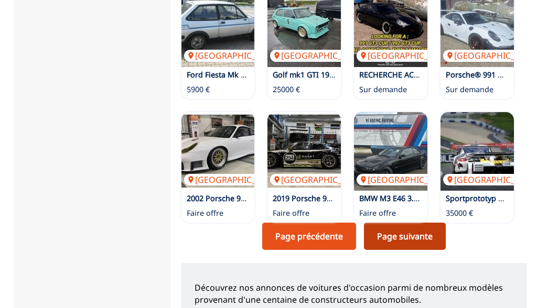
click at [427, 223] on link "Page suivante" at bounding box center [405, 236] width 82 height 27
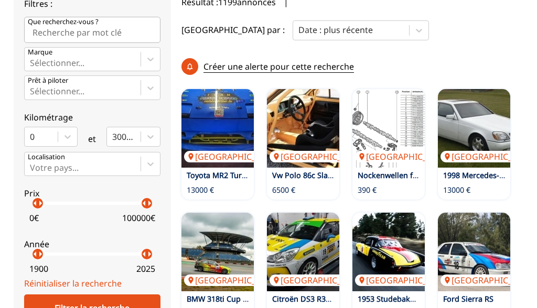
scroll to position [191, 0]
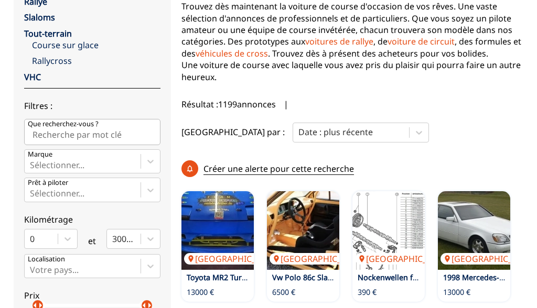
click at [83, 135] on input "Que recherchez-vous ?" at bounding box center [92, 132] width 136 height 26
type input "silhouette"
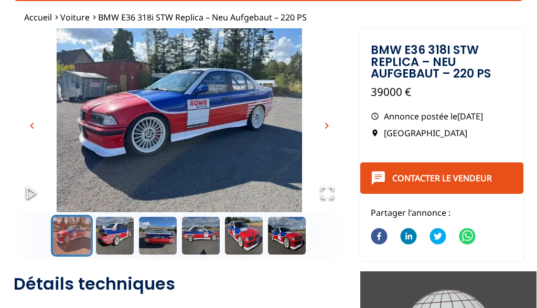
scroll to position [49, 0]
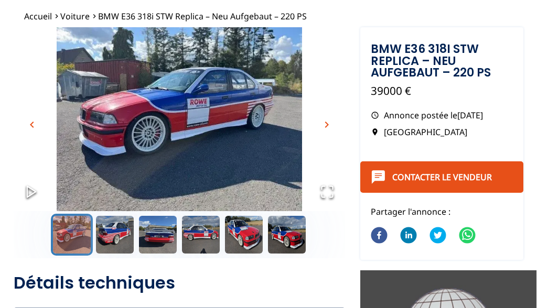
click at [327, 127] on span "chevron_right" at bounding box center [327, 125] width 13 height 13
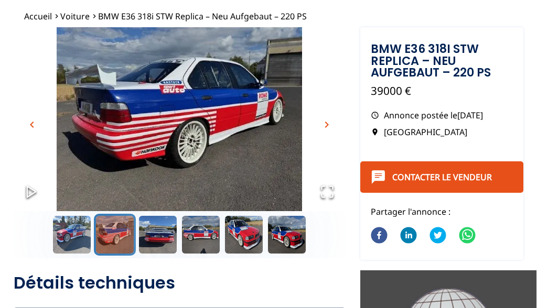
click at [327, 127] on span "chevron_right" at bounding box center [327, 125] width 13 height 13
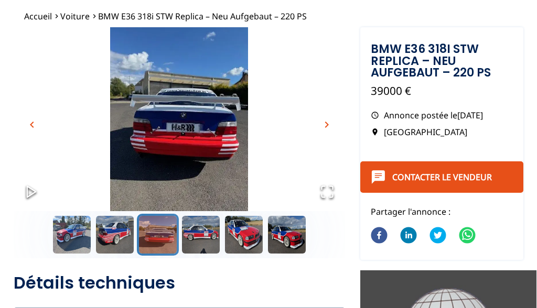
click at [327, 127] on span "chevron_right" at bounding box center [327, 125] width 13 height 13
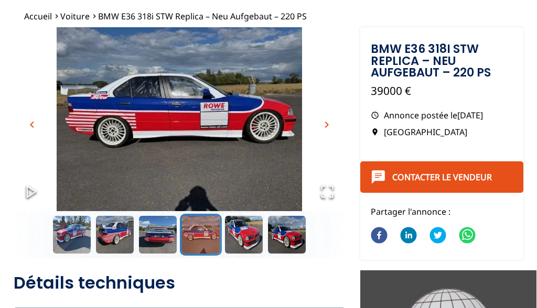
click at [327, 127] on span "chevron_right" at bounding box center [327, 125] width 13 height 13
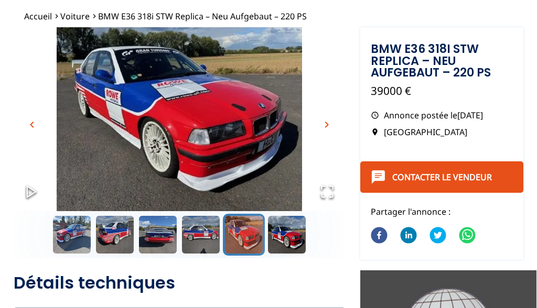
click at [327, 127] on span "chevron_right" at bounding box center [327, 125] width 13 height 13
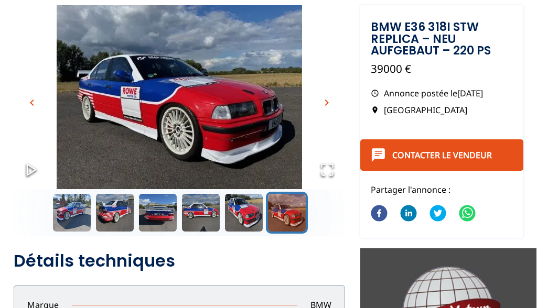
scroll to position [82, 0]
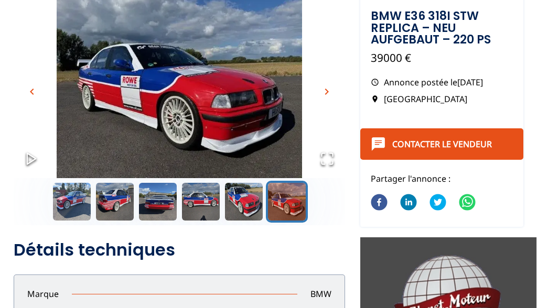
click at [289, 204] on button "Go to Slide 6" at bounding box center [287, 202] width 42 height 42
click at [290, 203] on button "Go to Slide 6" at bounding box center [287, 202] width 42 height 42
click at [326, 91] on span "chevron_right" at bounding box center [327, 92] width 13 height 13
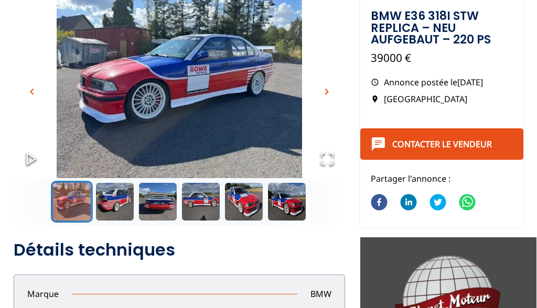
click at [326, 91] on span "chevron_right" at bounding box center [327, 92] width 13 height 13
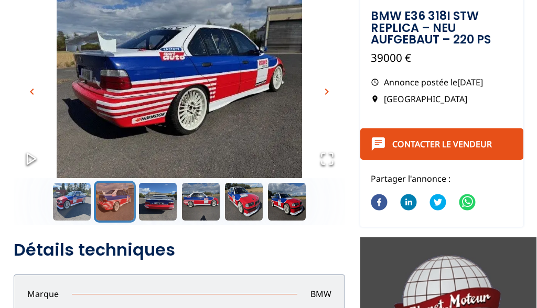
click at [326, 91] on span "chevron_right" at bounding box center [327, 92] width 13 height 13
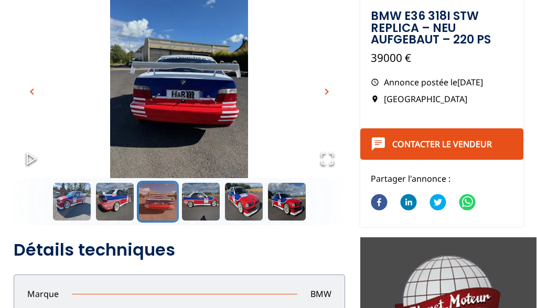
click at [326, 91] on span "chevron_right" at bounding box center [327, 92] width 13 height 13
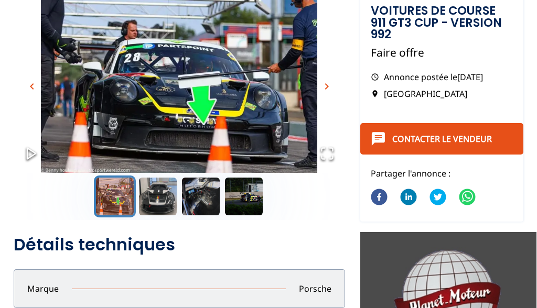
scroll to position [97, 0]
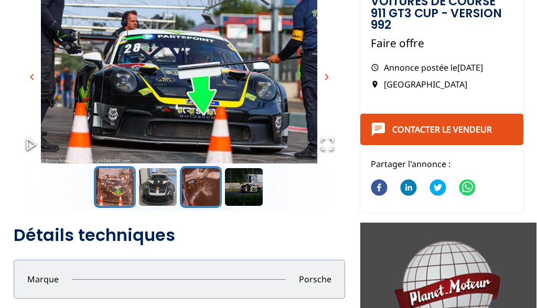
click at [208, 192] on button "Go to Slide 3" at bounding box center [201, 187] width 42 height 42
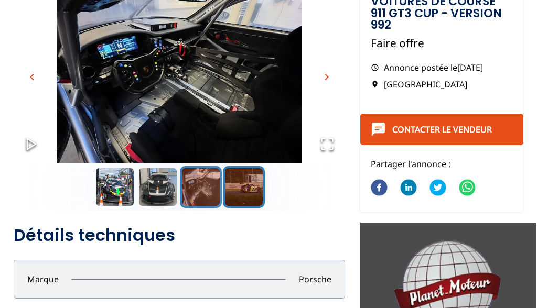
click at [228, 191] on button "Go to Slide 4" at bounding box center [244, 187] width 42 height 42
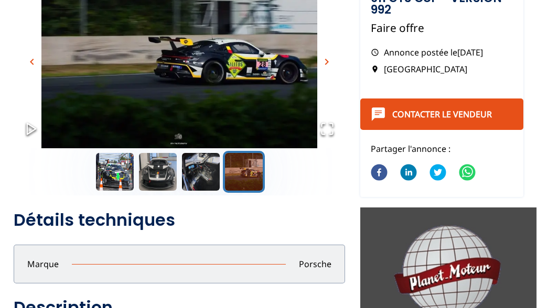
scroll to position [254, 0]
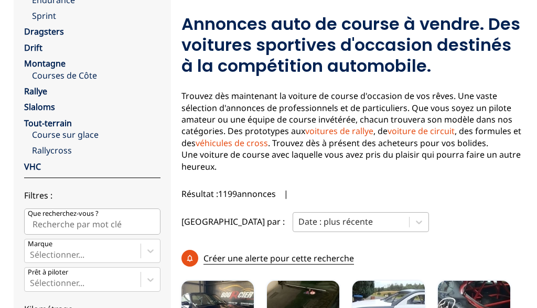
scroll to position [173, 0]
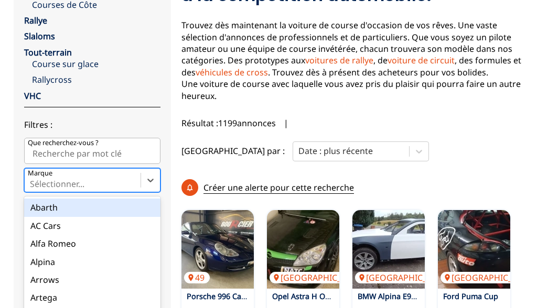
click at [67, 187] on div "option Abarth focused, 1 of 90. 90 results available. Use Up and Down to choose…" at bounding box center [92, 180] width 136 height 24
click at [32, 187] on input "Marque option Abarth focused, 1 of 90. 90 results available. Use Up and Down to…" at bounding box center [31, 183] width 2 height 9
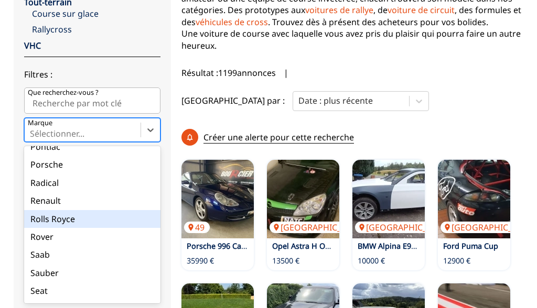
scroll to position [1137, 0]
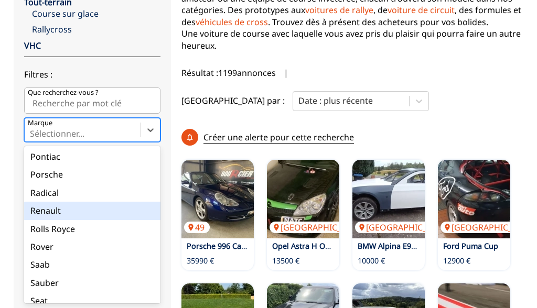
click at [56, 202] on div "Renault" at bounding box center [92, 211] width 136 height 18
click at [32, 139] on input "Marque option Renault focused, 67 of 90. 90 results available. Use Up and Down …" at bounding box center [31, 133] width 2 height 9
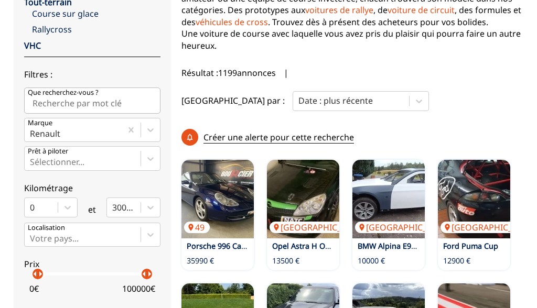
click at [65, 96] on input "Que recherchez-vous ?" at bounding box center [92, 101] width 136 height 26
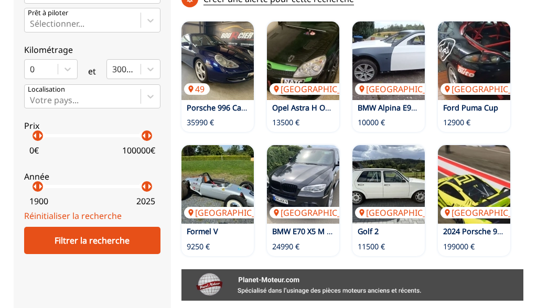
scroll to position [365, 0]
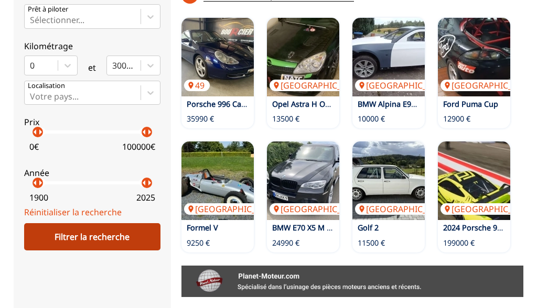
type input "V6"
click at [109, 238] on div "Filtrer la recherche" at bounding box center [92, 236] width 136 height 27
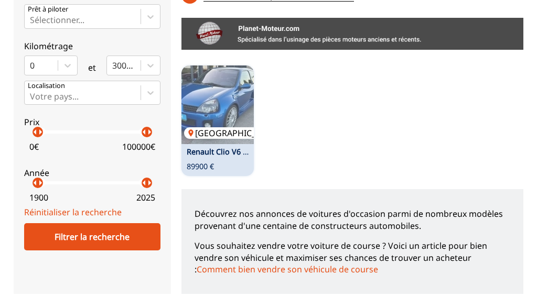
click at [226, 81] on img at bounding box center [218, 105] width 72 height 79
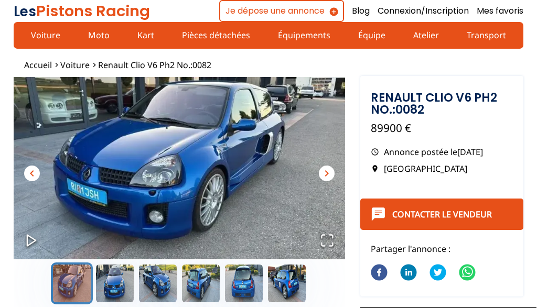
click at [329, 176] on span "chevron_right" at bounding box center [327, 173] width 13 height 13
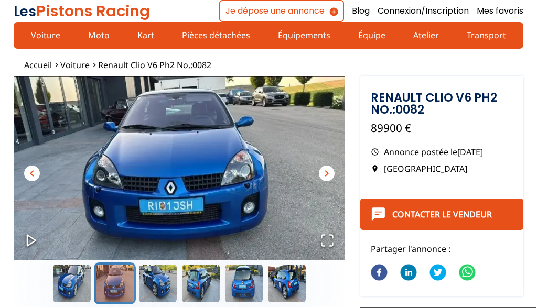
click at [327, 176] on span "chevron_right" at bounding box center [327, 173] width 13 height 13
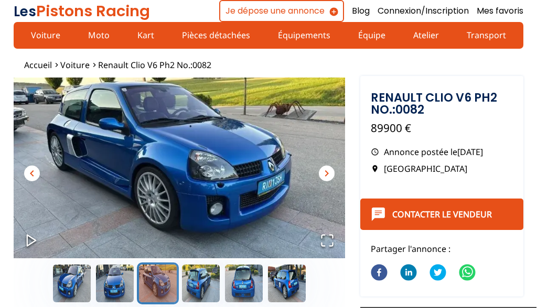
click at [327, 176] on span "chevron_right" at bounding box center [327, 173] width 13 height 13
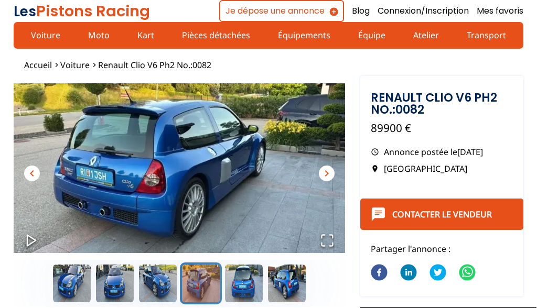
click at [327, 176] on span "chevron_right" at bounding box center [327, 173] width 13 height 13
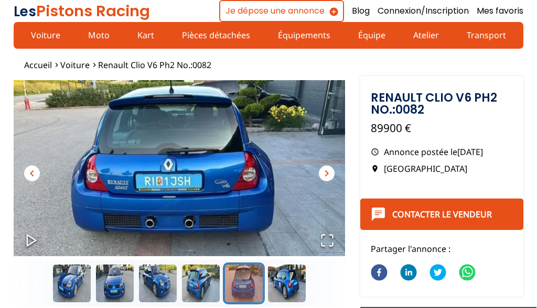
click at [327, 176] on span "chevron_right" at bounding box center [327, 173] width 13 height 13
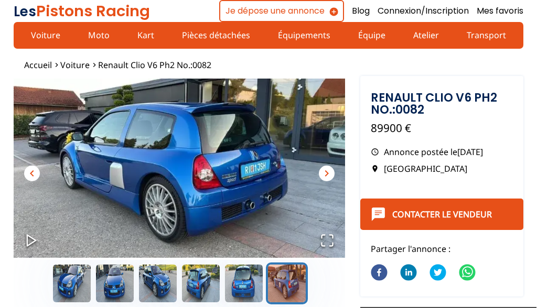
click at [324, 175] on span "chevron_right" at bounding box center [327, 173] width 13 height 13
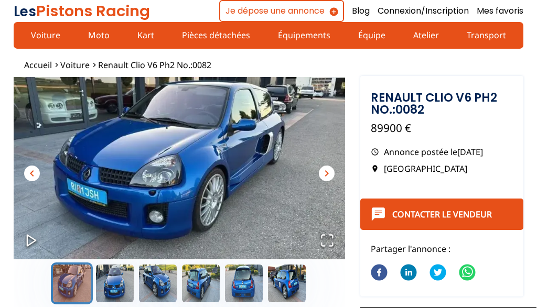
click at [324, 175] on span "chevron_right" at bounding box center [327, 173] width 13 height 13
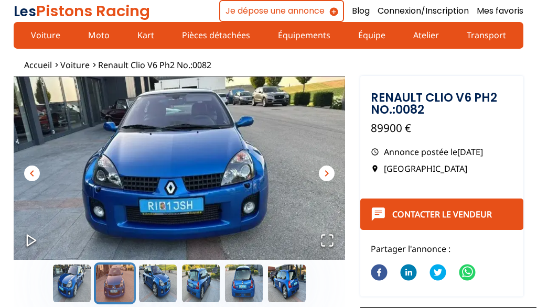
click at [324, 175] on span "chevron_right" at bounding box center [327, 173] width 13 height 13
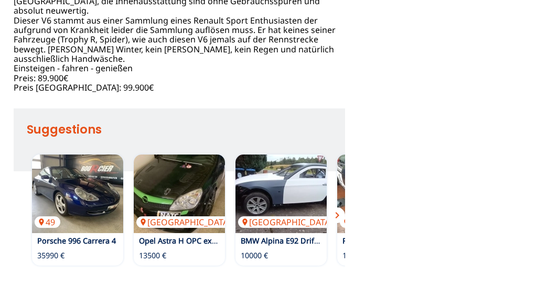
scroll to position [629, 0]
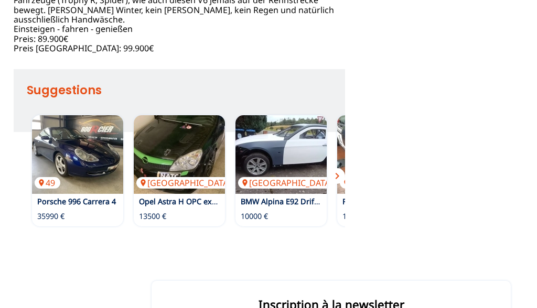
click at [336, 171] on span "chevron_right" at bounding box center [337, 176] width 13 height 13
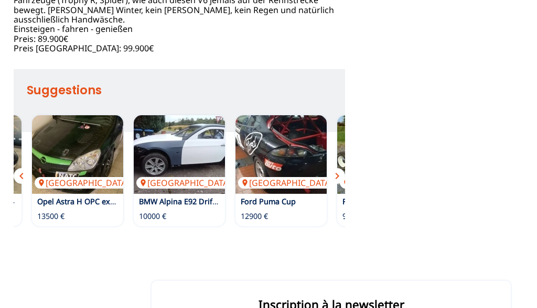
click at [336, 170] on span "chevron_right" at bounding box center [337, 176] width 13 height 13
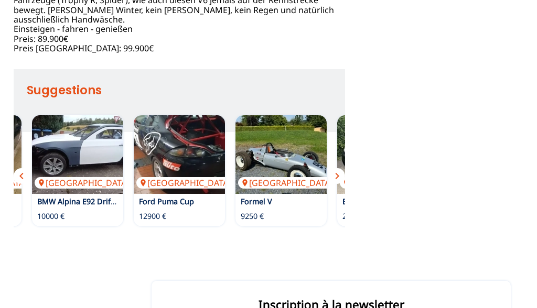
click at [336, 170] on span "chevron_right" at bounding box center [337, 176] width 13 height 13
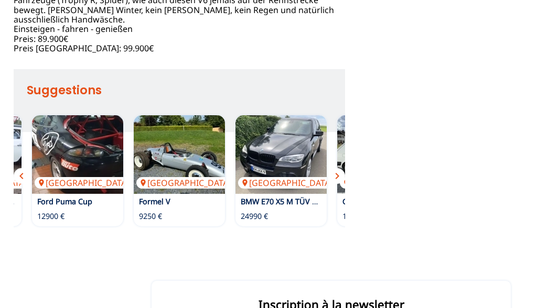
click at [336, 170] on span "chevron_right" at bounding box center [337, 176] width 13 height 13
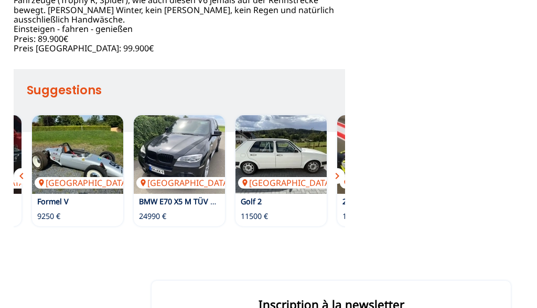
click at [336, 170] on span "chevron_right" at bounding box center [337, 176] width 13 height 13
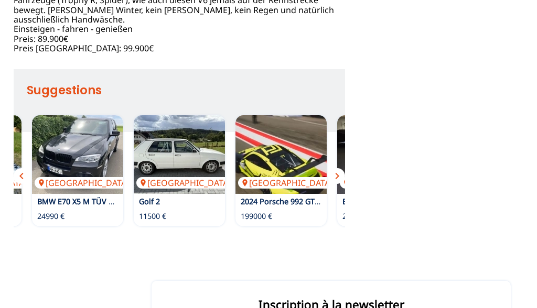
click at [336, 170] on span "chevron_right" at bounding box center [337, 176] width 13 height 13
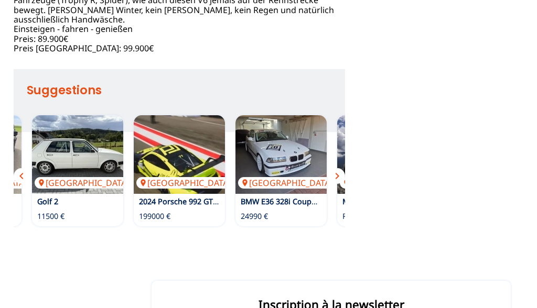
click at [336, 170] on span "chevron_right" at bounding box center [337, 176] width 13 height 13
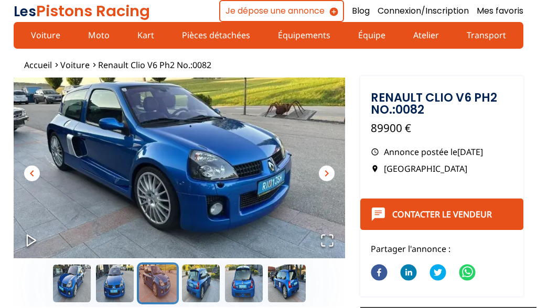
scroll to position [0, 0]
click at [308, 35] on link "Équipements" at bounding box center [304, 35] width 66 height 18
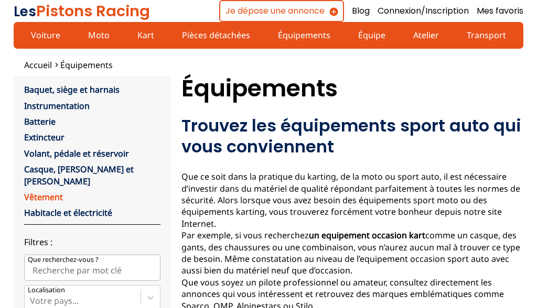
click at [45, 191] on link "Vêtement" at bounding box center [43, 197] width 39 height 12
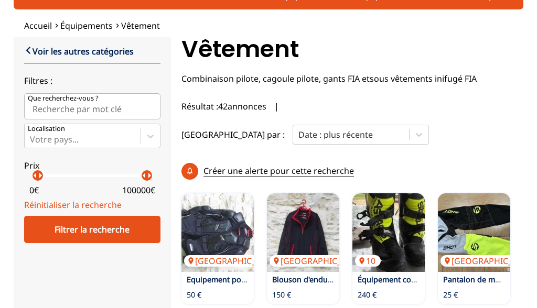
scroll to position [40, 0]
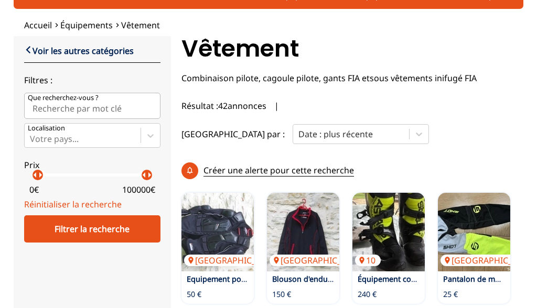
click at [59, 107] on input "Que recherchez-vous ?" at bounding box center [92, 106] width 136 height 26
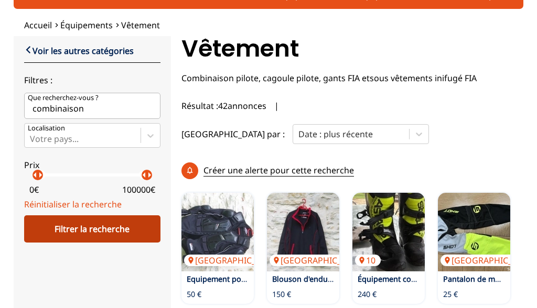
type input "combinaison"
click at [98, 233] on div "Filtrer la recherche" at bounding box center [92, 229] width 136 height 27
click at [119, 232] on div "Filtrer la recherche" at bounding box center [92, 229] width 136 height 27
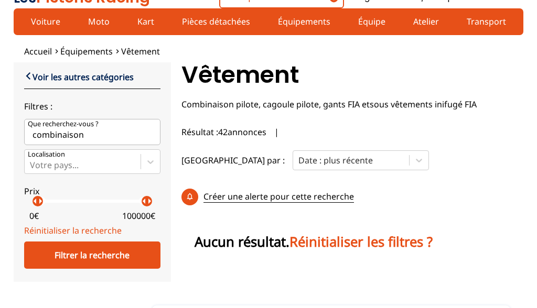
scroll to position [13, 0]
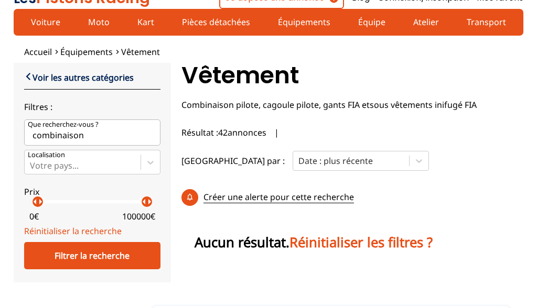
drag, startPoint x: 107, startPoint y: 137, endPoint x: 0, endPoint y: 131, distance: 106.7
click at [0, 131] on div "Accueil Équipements Vêtement close Voir les autres catégories Filtres : Que rec…" at bounding box center [268, 164] width 537 height 237
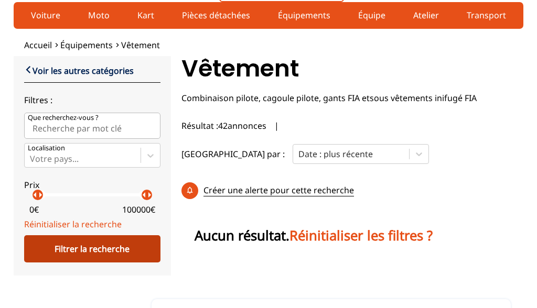
click at [137, 260] on div "Filtrer la recherche" at bounding box center [92, 249] width 136 height 27
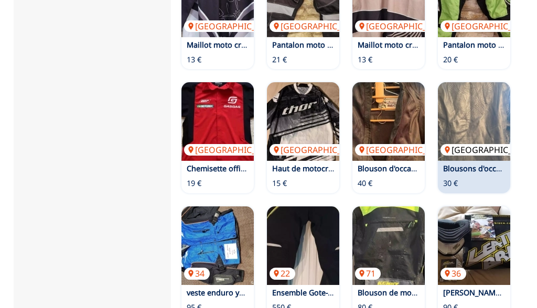
scroll to position [519, 0]
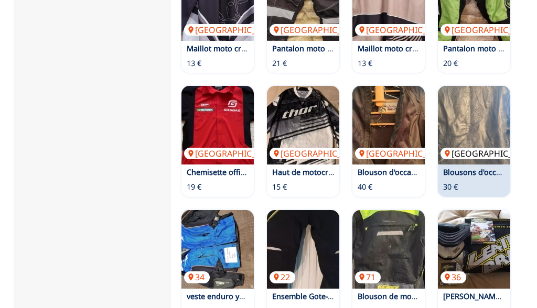
click at [475, 101] on img at bounding box center [474, 125] width 72 height 79
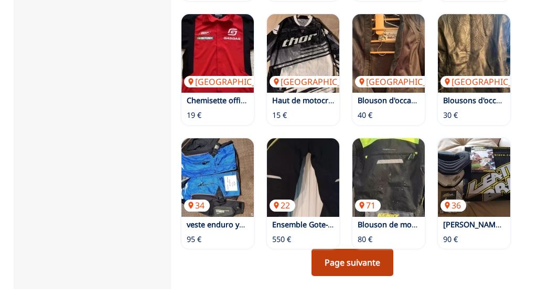
click at [361, 249] on link "Page suivante" at bounding box center [353, 262] width 82 height 27
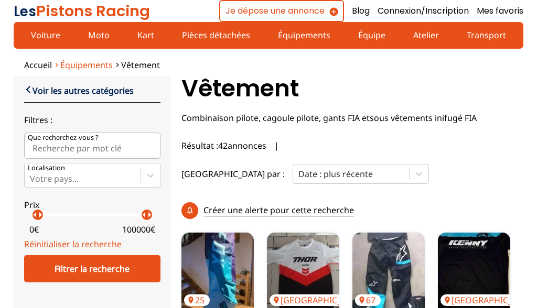
click at [86, 66] on span "Équipements" at bounding box center [86, 65] width 52 height 12
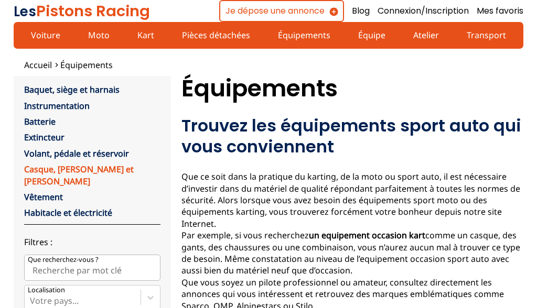
click at [92, 168] on link "Casque, [PERSON_NAME] et [PERSON_NAME]" at bounding box center [79, 175] width 110 height 23
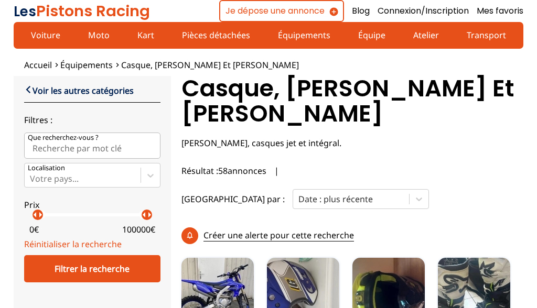
click at [61, 150] on input "Que recherchez-vous ?" at bounding box center [92, 146] width 136 height 26
type input "hans"
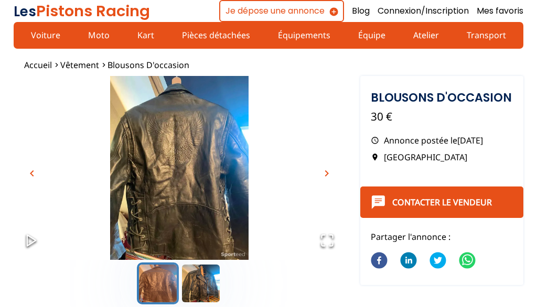
scroll to position [55, 0]
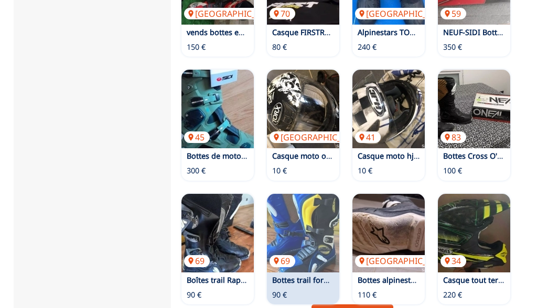
scroll to position [586, 0]
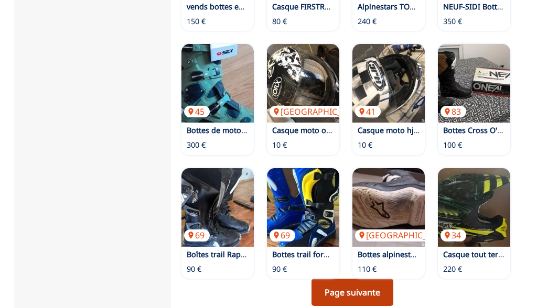
click at [346, 279] on link "Page suivante" at bounding box center [353, 292] width 82 height 27
